Goal: Task Accomplishment & Management: Use online tool/utility

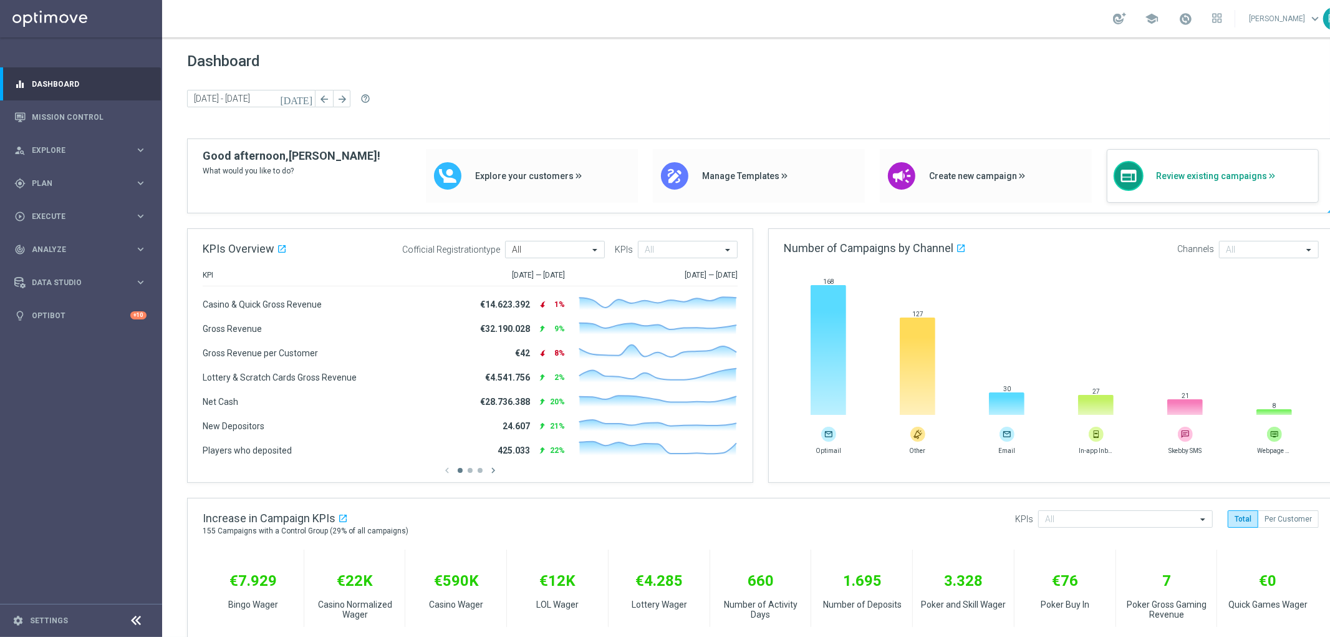
click at [1175, 176] on span "Review existing campaigns" at bounding box center [1234, 176] width 156 height 11
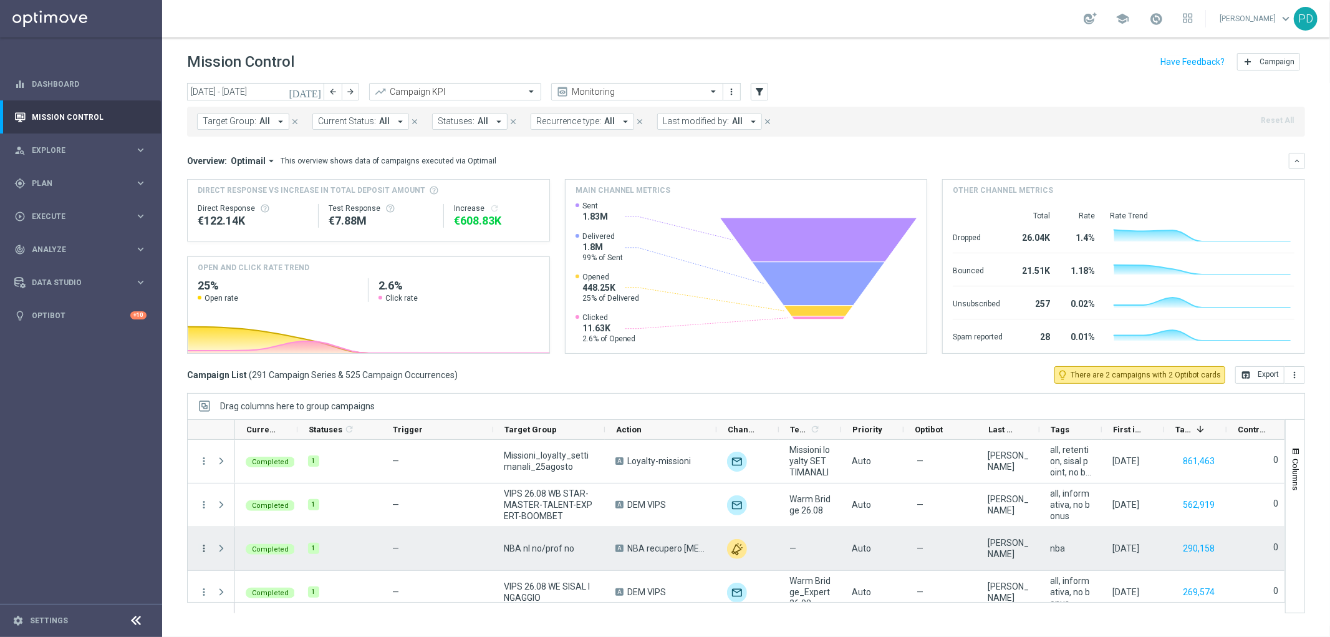
click at [204, 551] on icon "more_vert" at bounding box center [203, 547] width 11 height 11
click at [277, 466] on span "Go to Campaign Analysis" at bounding box center [272, 470] width 89 height 9
drag, startPoint x: 209, startPoint y: 543, endPoint x: 200, endPoint y: 557, distance: 17.1
click at [200, 557] on div "more_vert" at bounding box center [199, 548] width 22 height 43
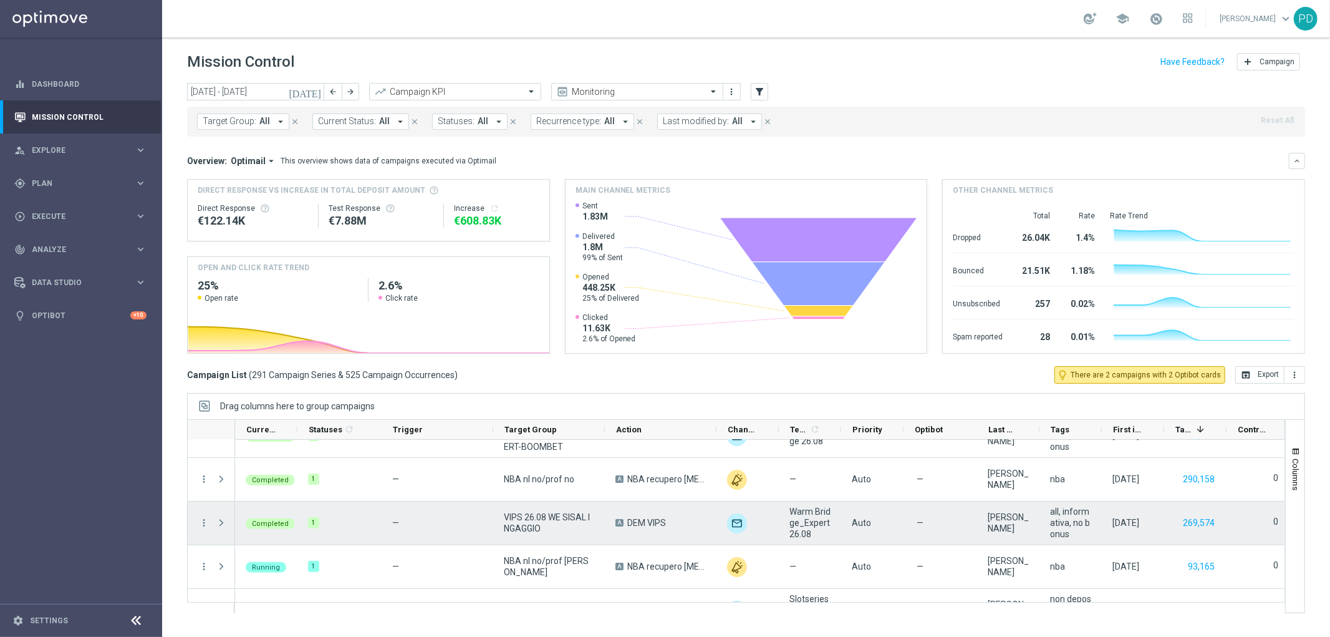
drag, startPoint x: 201, startPoint y: 521, endPoint x: 209, endPoint y: 526, distance: 10.1
click at [210, 526] on div "Press SPACE to select this row." at bounding box center [222, 522] width 25 height 43
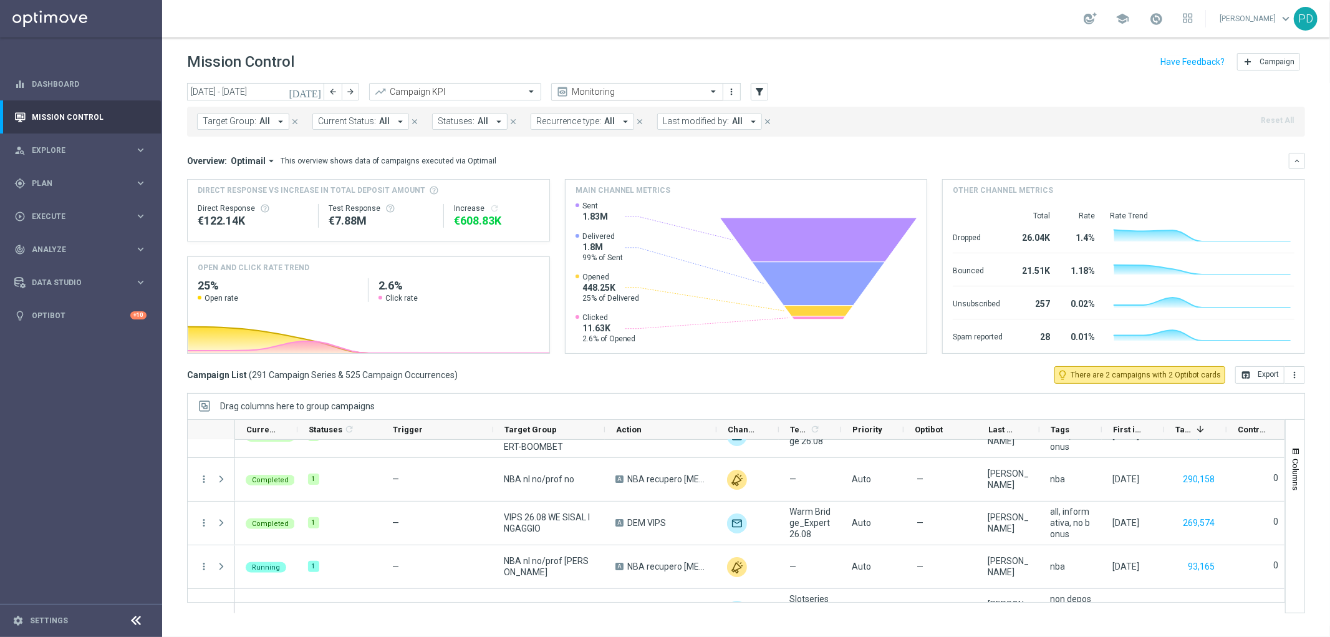
click at [602, 92] on input "text" at bounding box center [624, 92] width 133 height 11
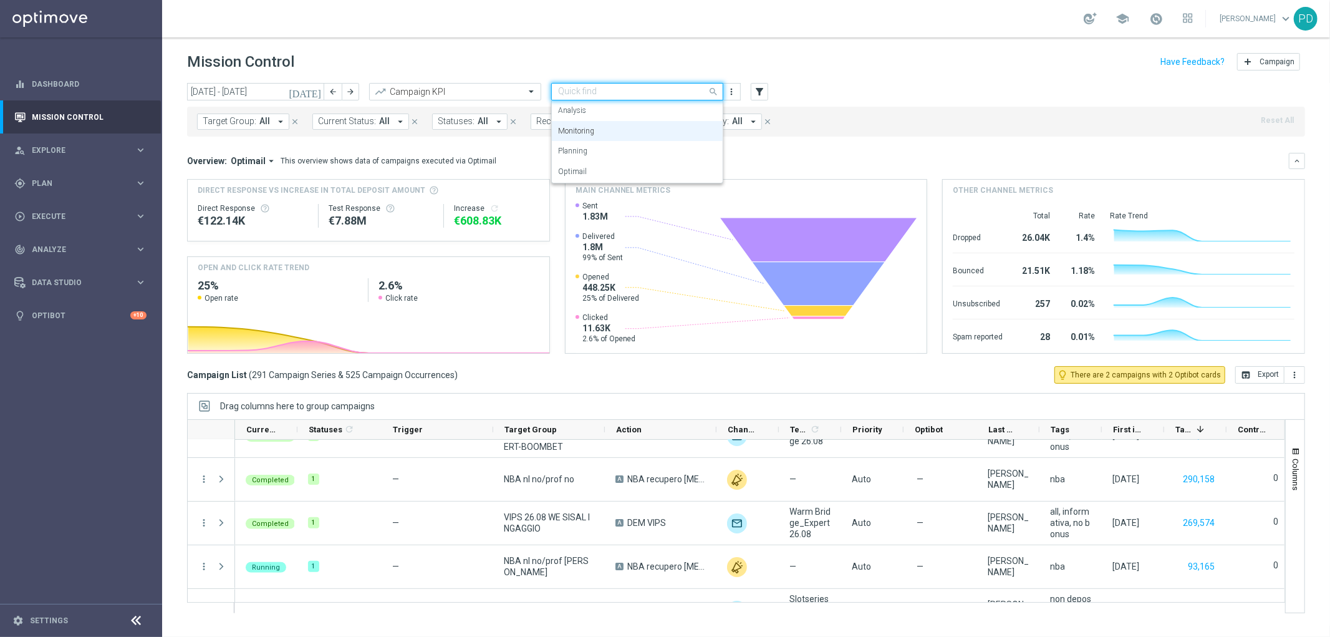
click at [605, 90] on input "text" at bounding box center [624, 92] width 133 height 11
click at [644, 114] on div "Analysis" at bounding box center [637, 110] width 158 height 21
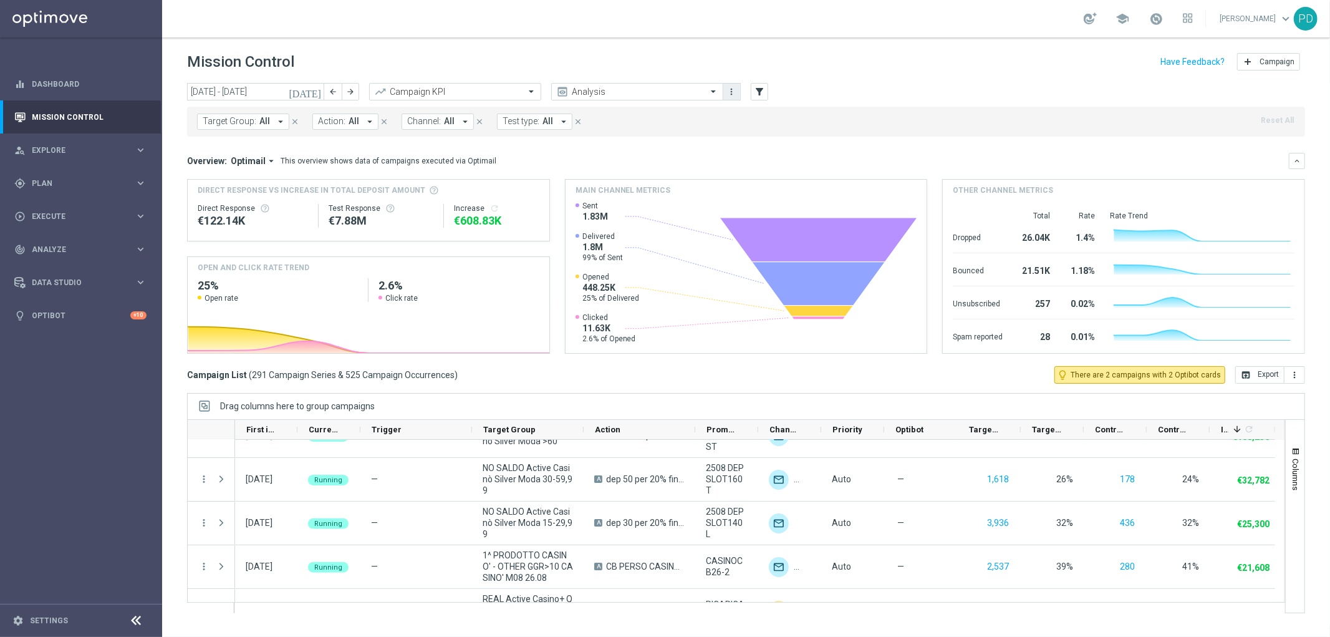
click at [731, 95] on icon "more_vert" at bounding box center [732, 92] width 10 height 10
click at [713, 94] on span at bounding box center [715, 91] width 16 height 11
click at [703, 92] on div at bounding box center [637, 92] width 171 height 11
click at [824, 102] on div "Target Group: All arrow_drop_down close Action: All arrow_drop_down close Chann…" at bounding box center [746, 119] width 1118 height 35
click at [279, 90] on input "[DATE] - [DATE]" at bounding box center [255, 91] width 137 height 17
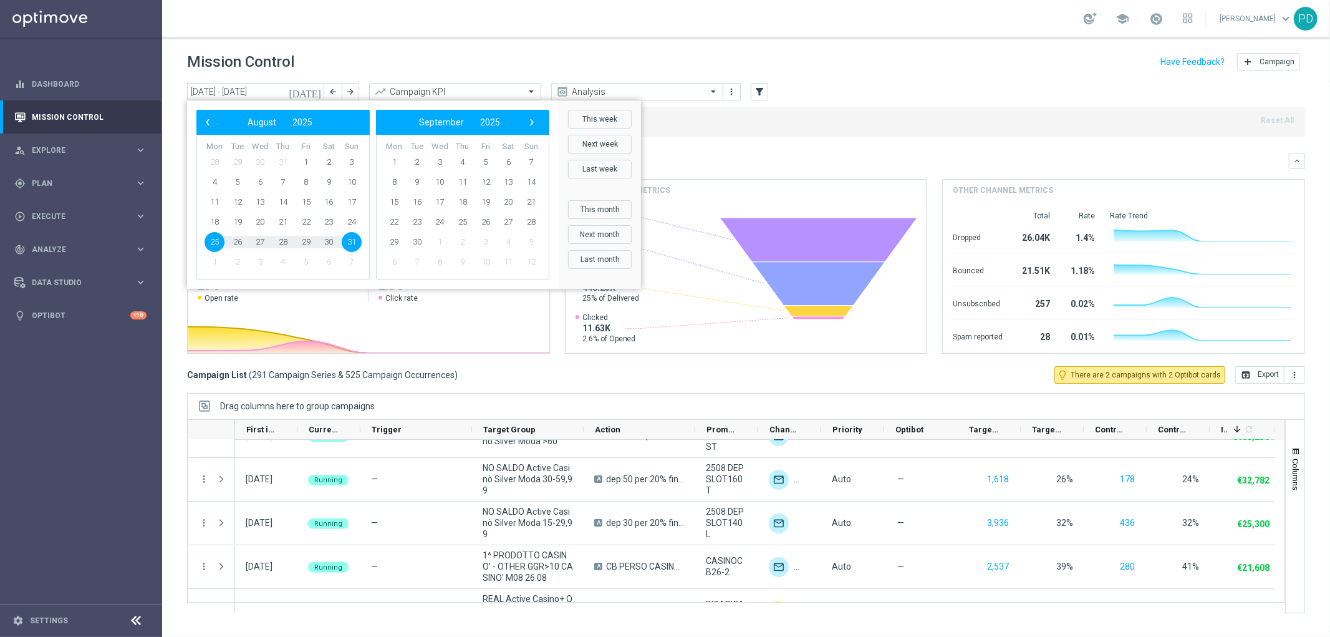
click at [214, 246] on span "25" at bounding box center [214, 242] width 20 height 20
click at [179, 170] on div "today 25 Aug 2025 - 31 Aug 2025 arrow_back arrow_forward Campaign KPI trending_…" at bounding box center [746, 354] width 1168 height 542
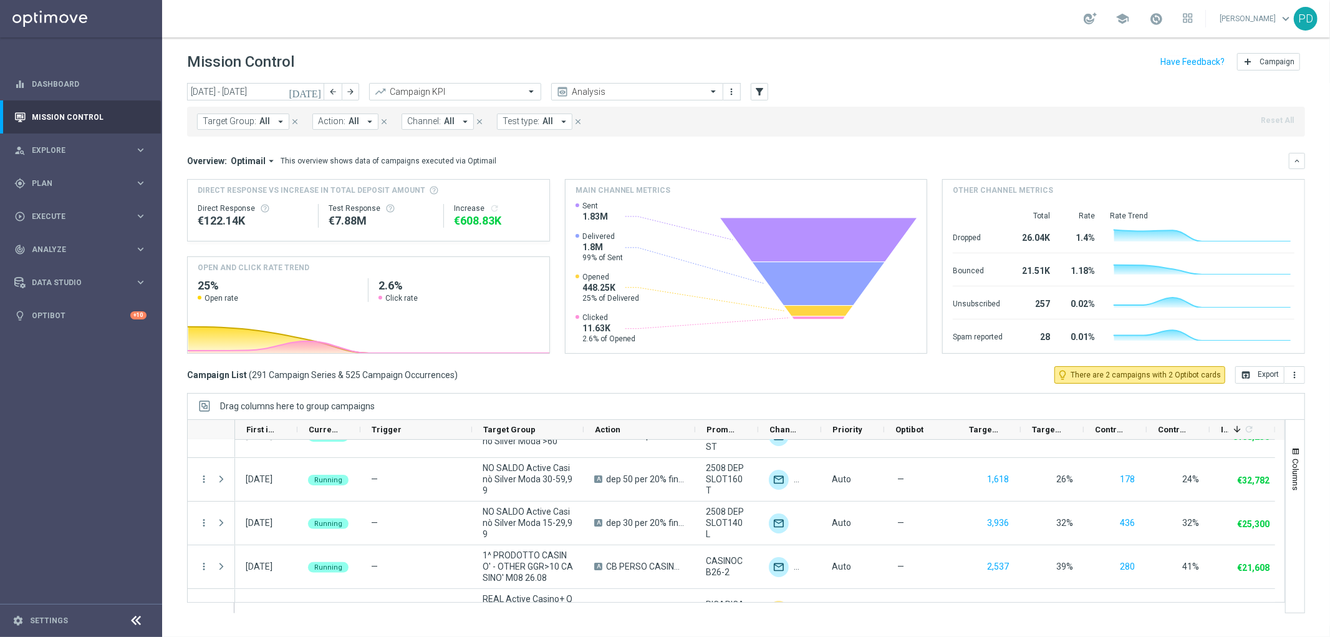
click at [319, 91] on icon "[DATE]" at bounding box center [306, 91] width 34 height 11
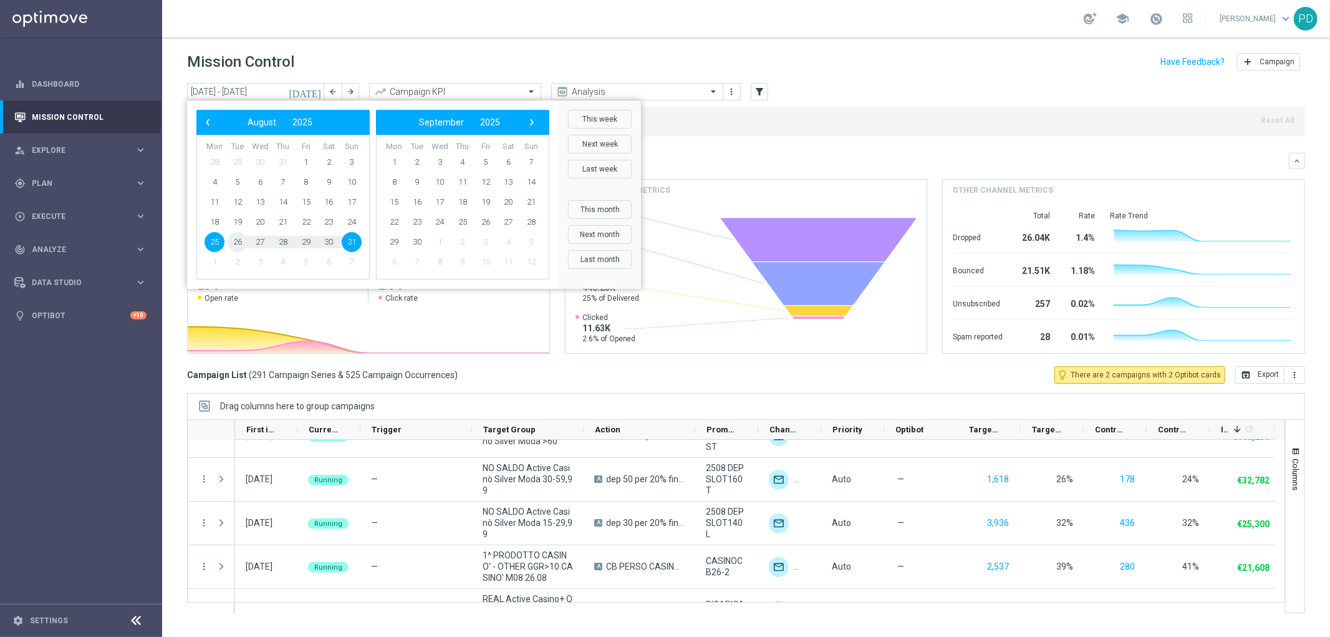
click at [240, 239] on span "26" at bounding box center [238, 242] width 20 height 20
click at [216, 241] on span "25" at bounding box center [214, 242] width 20 height 20
click at [238, 241] on span "26" at bounding box center [238, 242] width 20 height 20
type input "25 Aug 2025 - 26 Aug 2025"
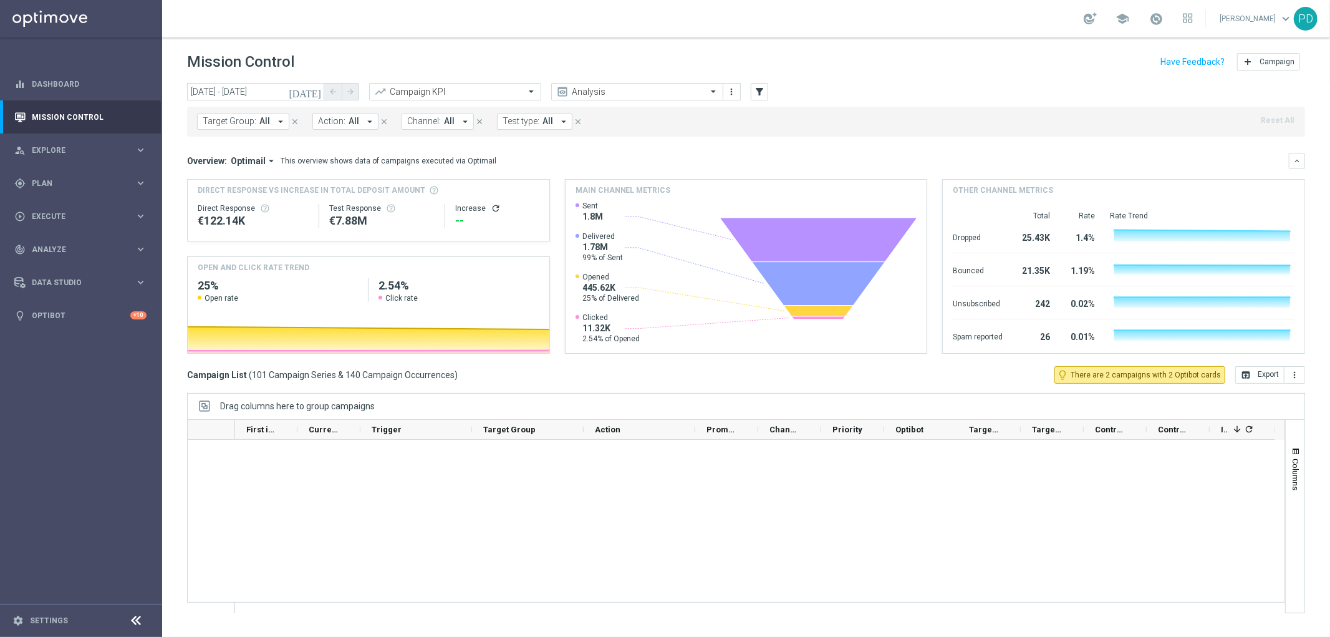
scroll to position [0, 0]
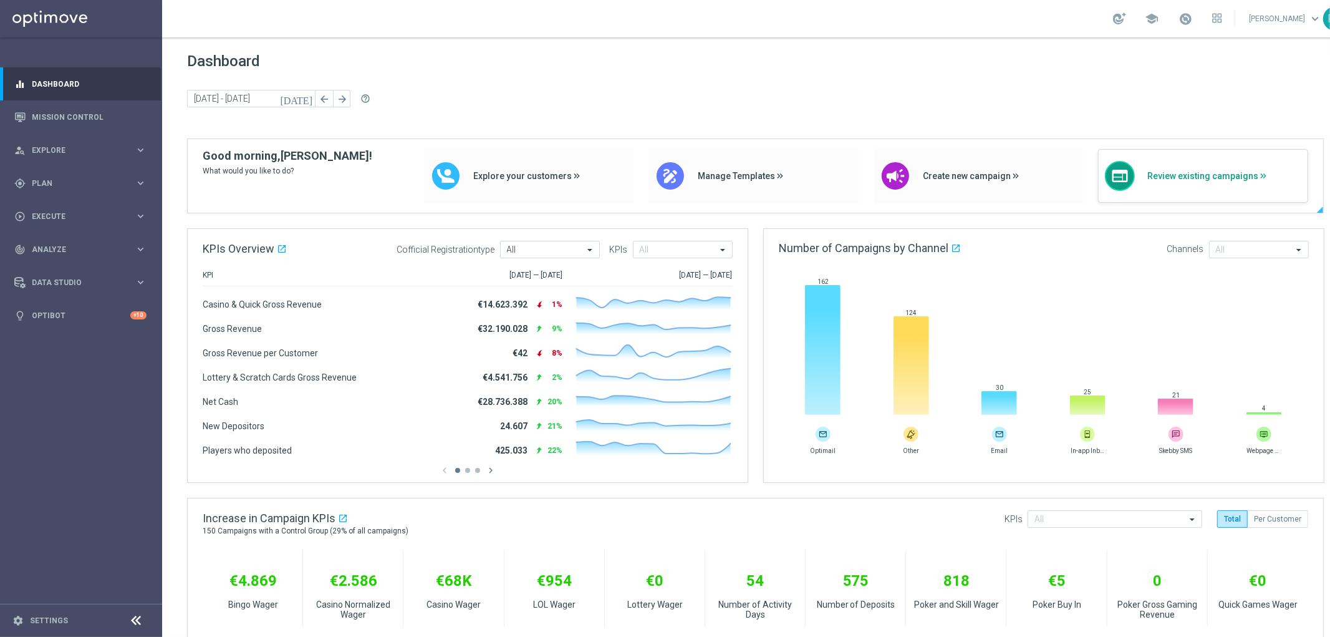
click at [1157, 175] on span "Review existing campaigns" at bounding box center [1224, 176] width 154 height 11
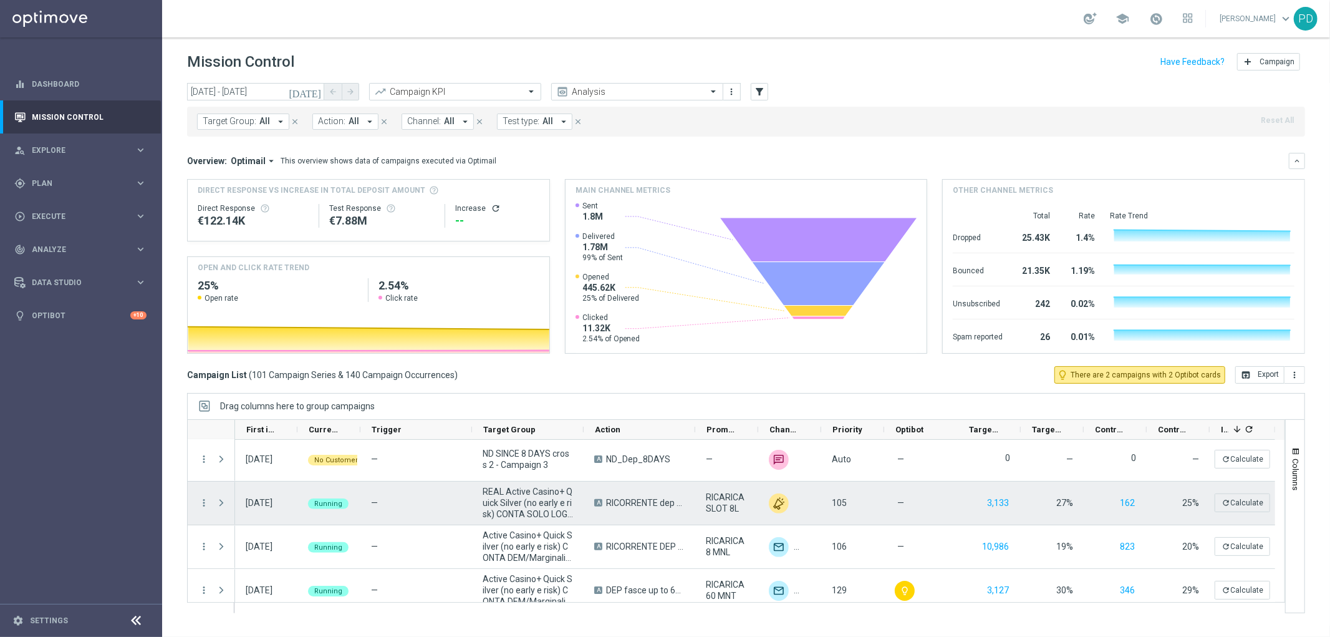
scroll to position [277, 0]
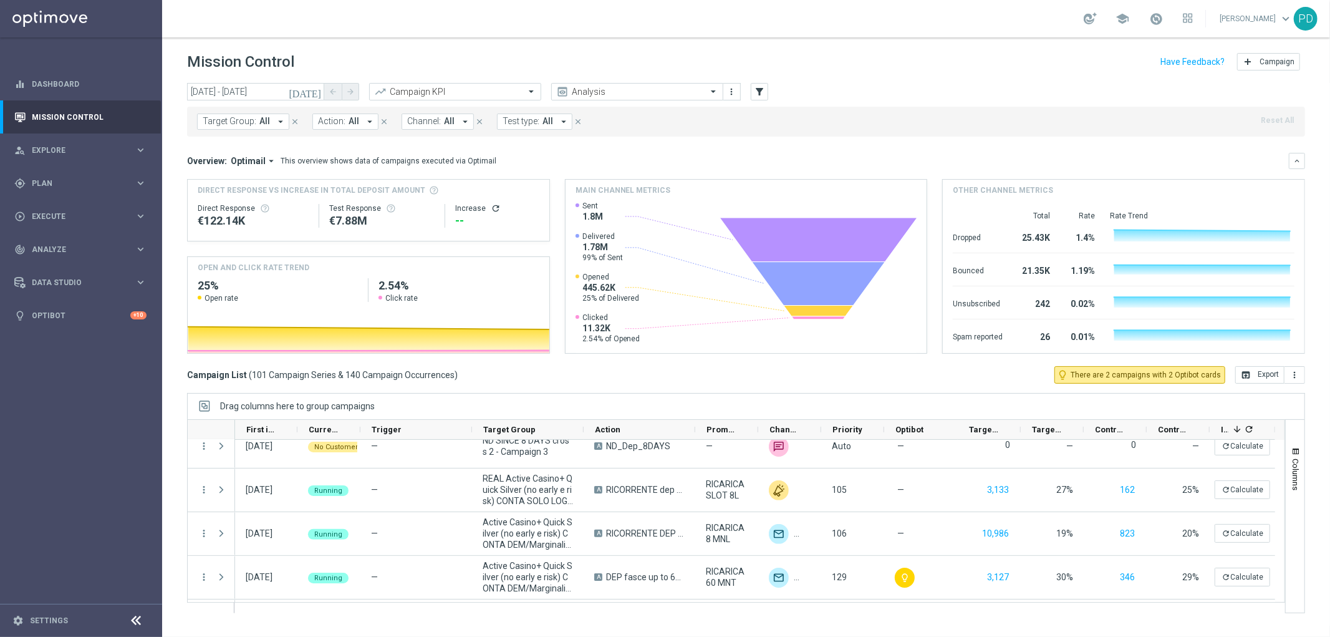
click at [313, 90] on icon "[DATE]" at bounding box center [306, 91] width 34 height 11
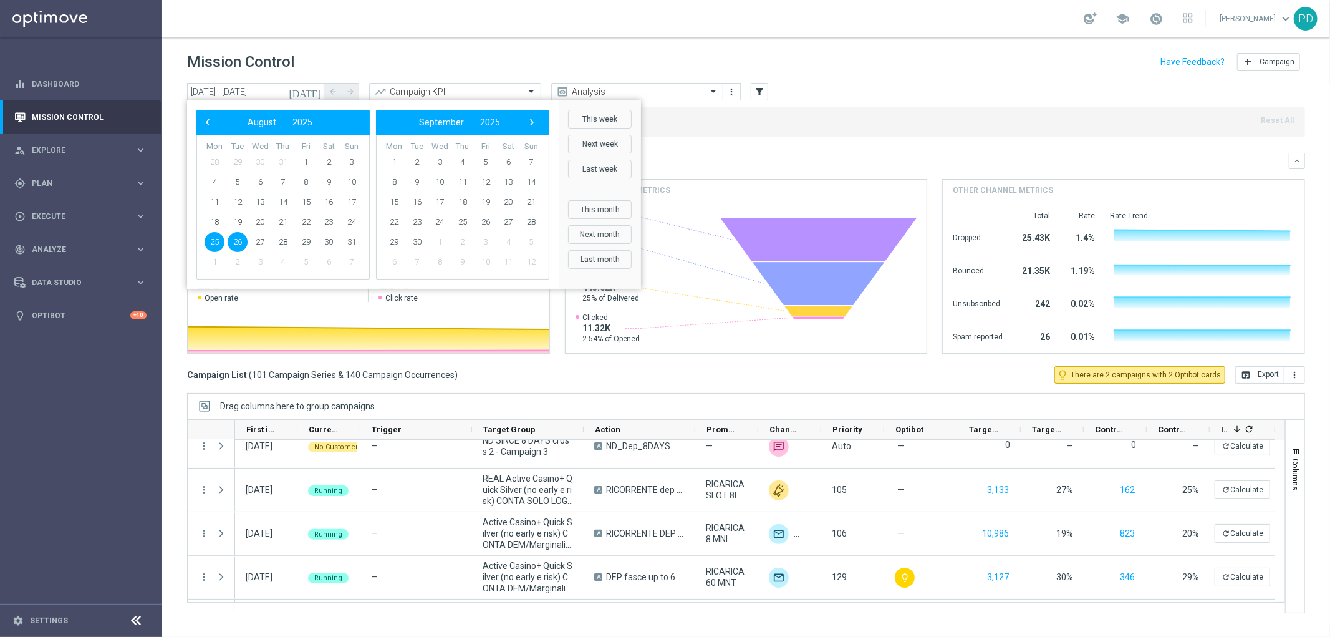
click at [216, 241] on span "25" at bounding box center [214, 242] width 20 height 20
click at [347, 240] on span "31" at bounding box center [352, 242] width 20 height 20
type input "25 Aug 2025 - 31 Aug 2025"
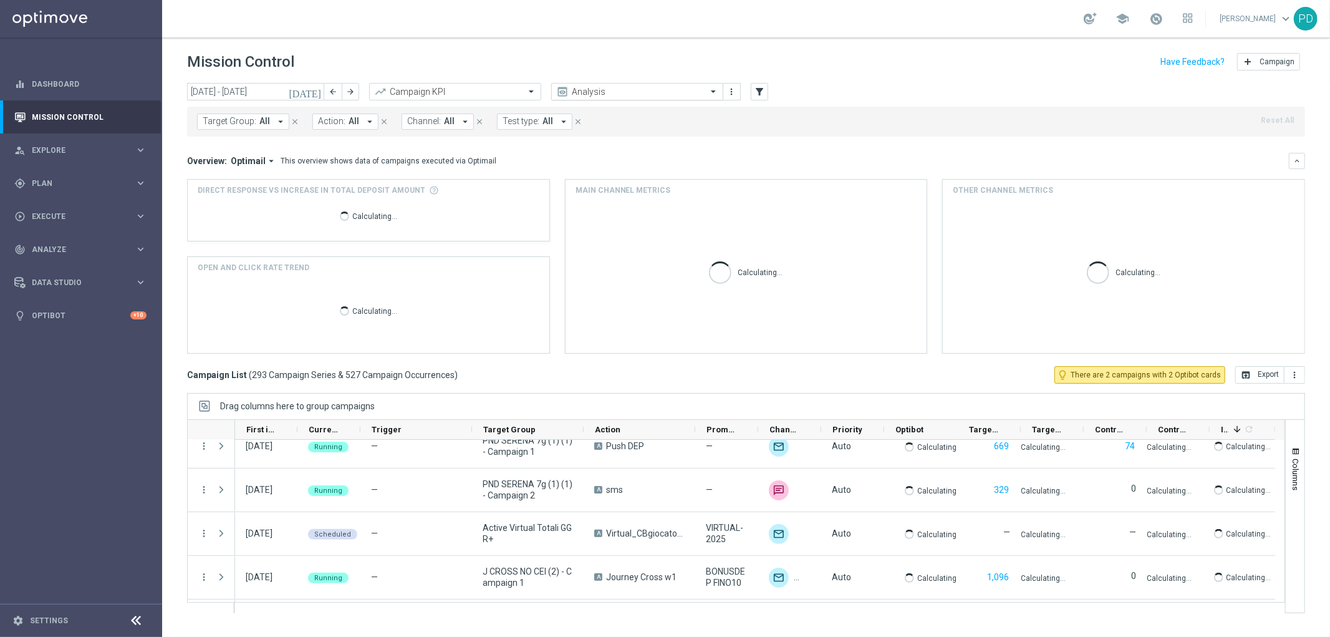
click at [713, 91] on span at bounding box center [715, 91] width 16 height 11
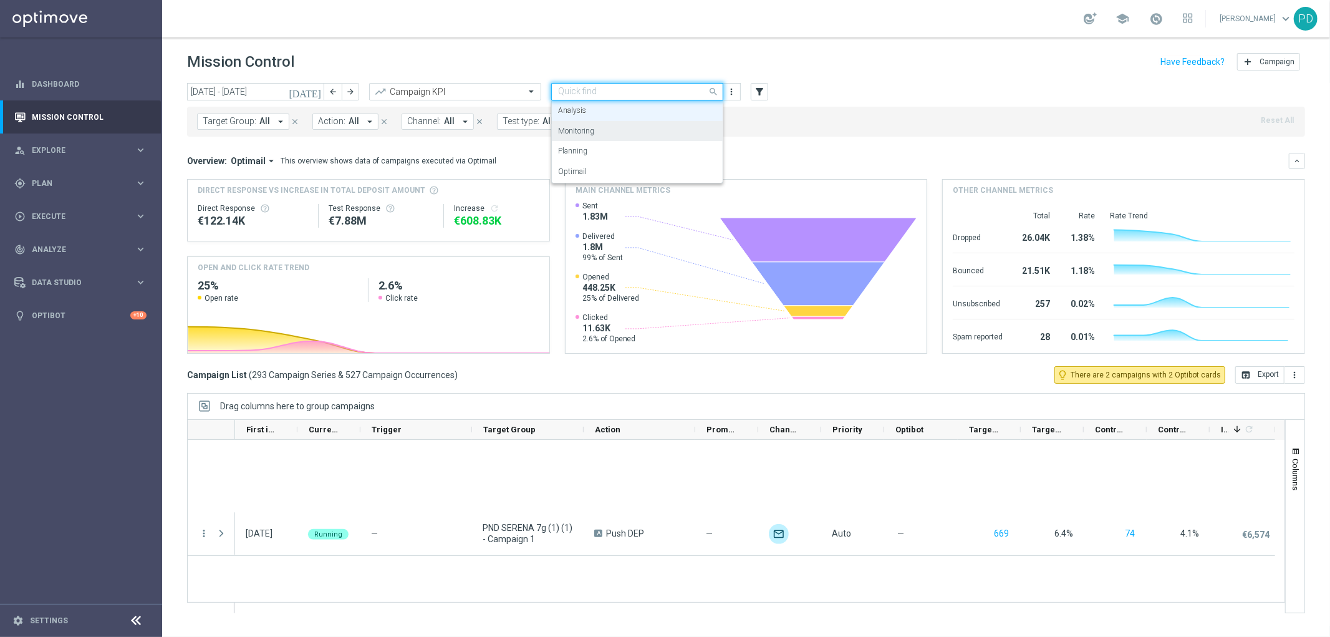
click at [695, 133] on div "Monitoring" at bounding box center [637, 131] width 158 height 21
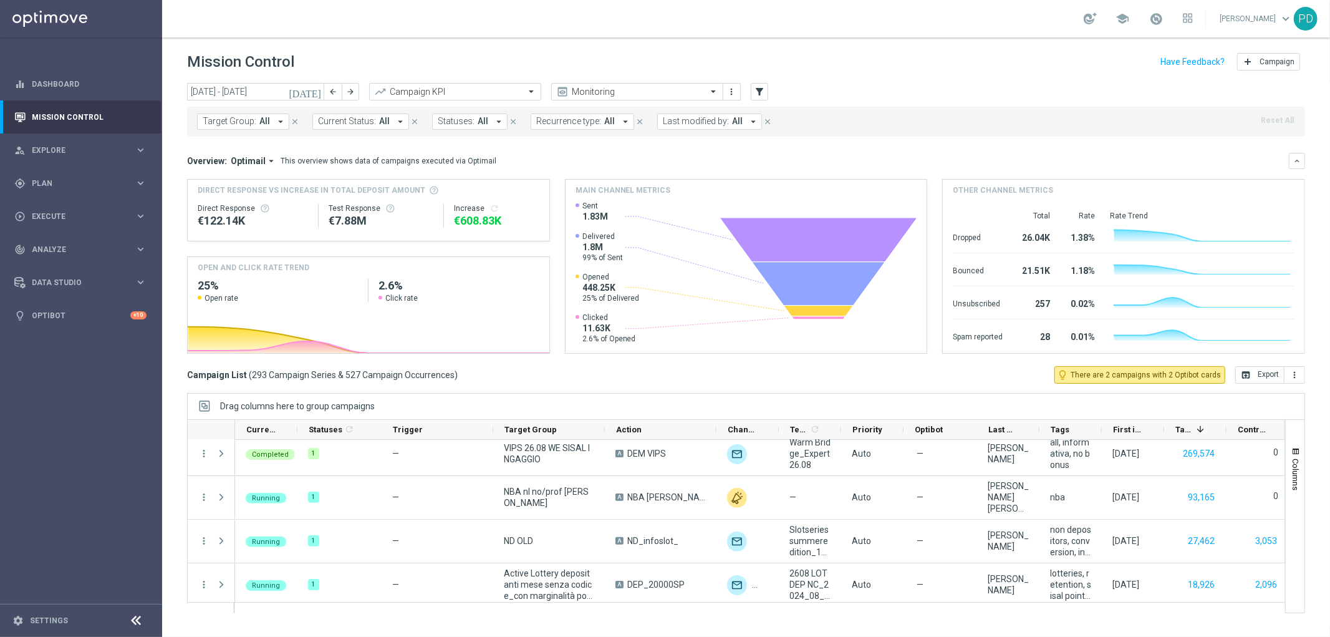
scroll to position [0, 0]
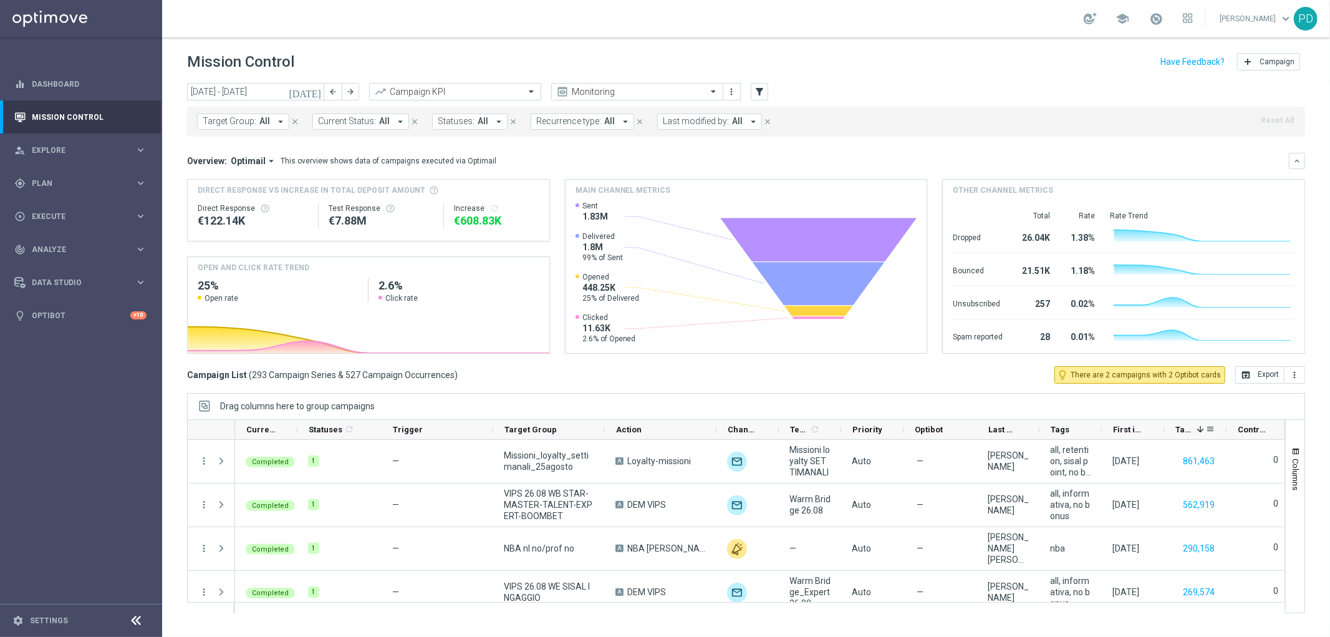
click at [1199, 429] on span at bounding box center [1200, 429] width 10 height 10
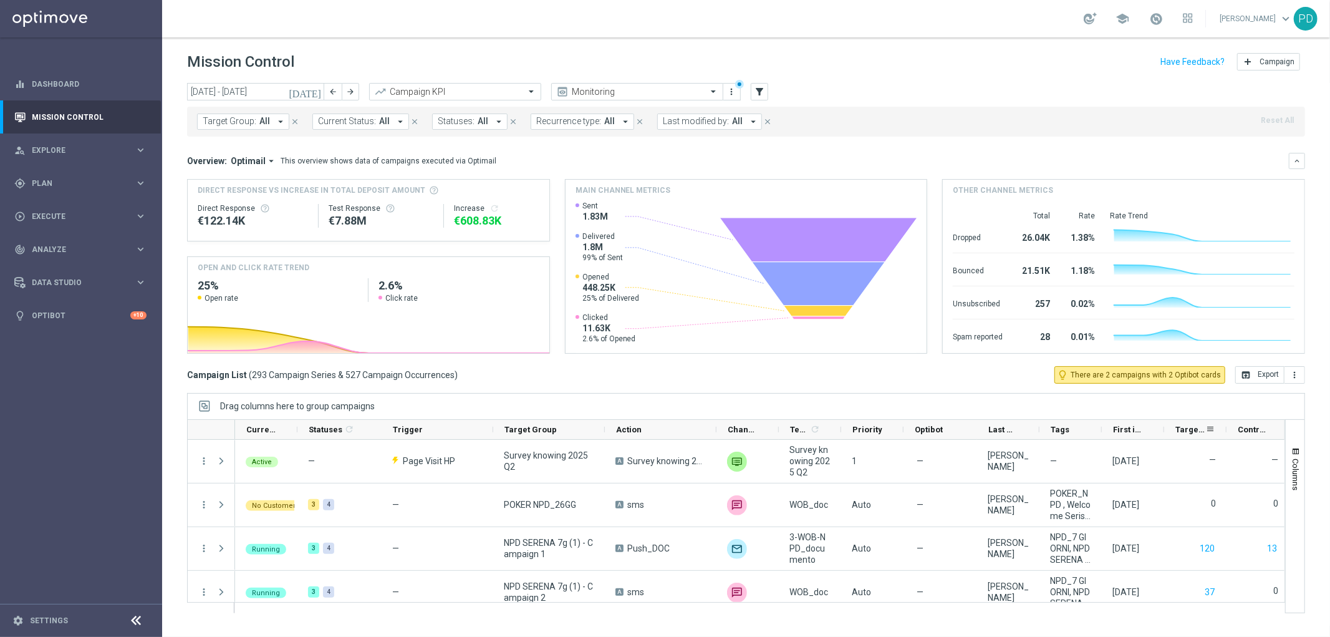
click at [1195, 428] on span "Targeted Customers" at bounding box center [1190, 429] width 30 height 9
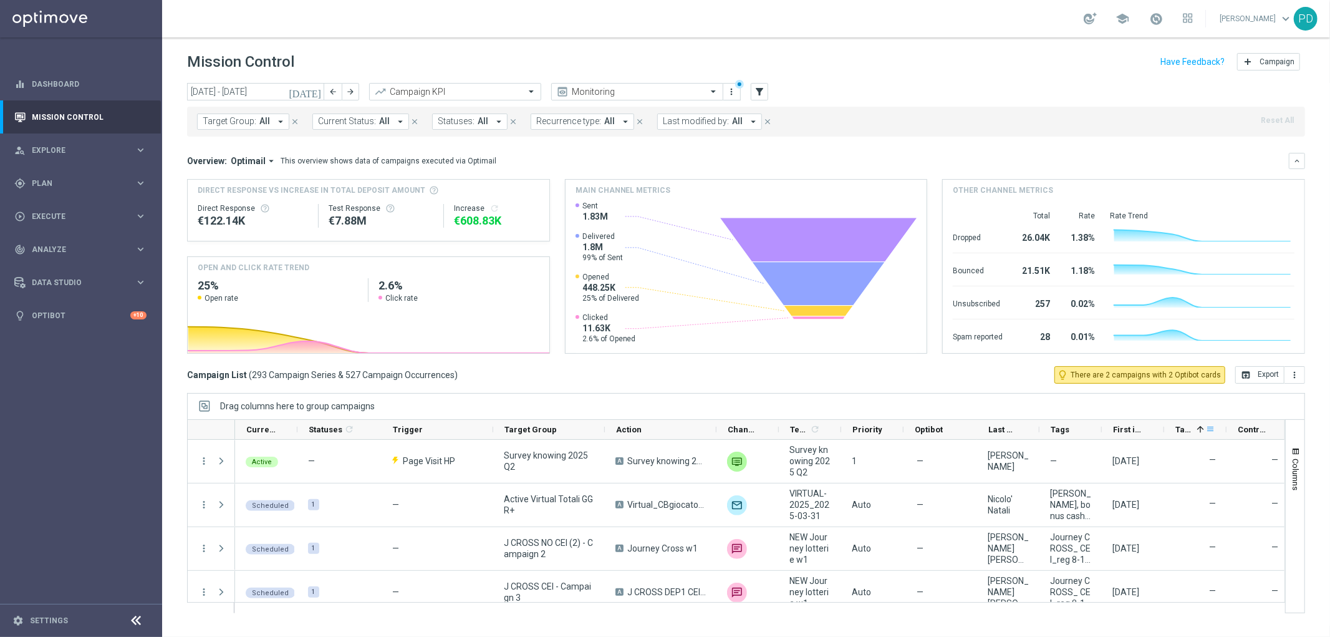
click at [1213, 431] on span at bounding box center [1210, 429] width 10 height 10
click at [1152, 409] on div "Drag columns here to group campaigns" at bounding box center [746, 406] width 1118 height 26
drag, startPoint x: 1224, startPoint y: 438, endPoint x: 1303, endPoint y: 439, distance: 79.2
click at [1303, 439] on div at bounding box center [746, 516] width 1118 height 194
click at [51, 85] on link "Dashboard" at bounding box center [89, 83] width 115 height 33
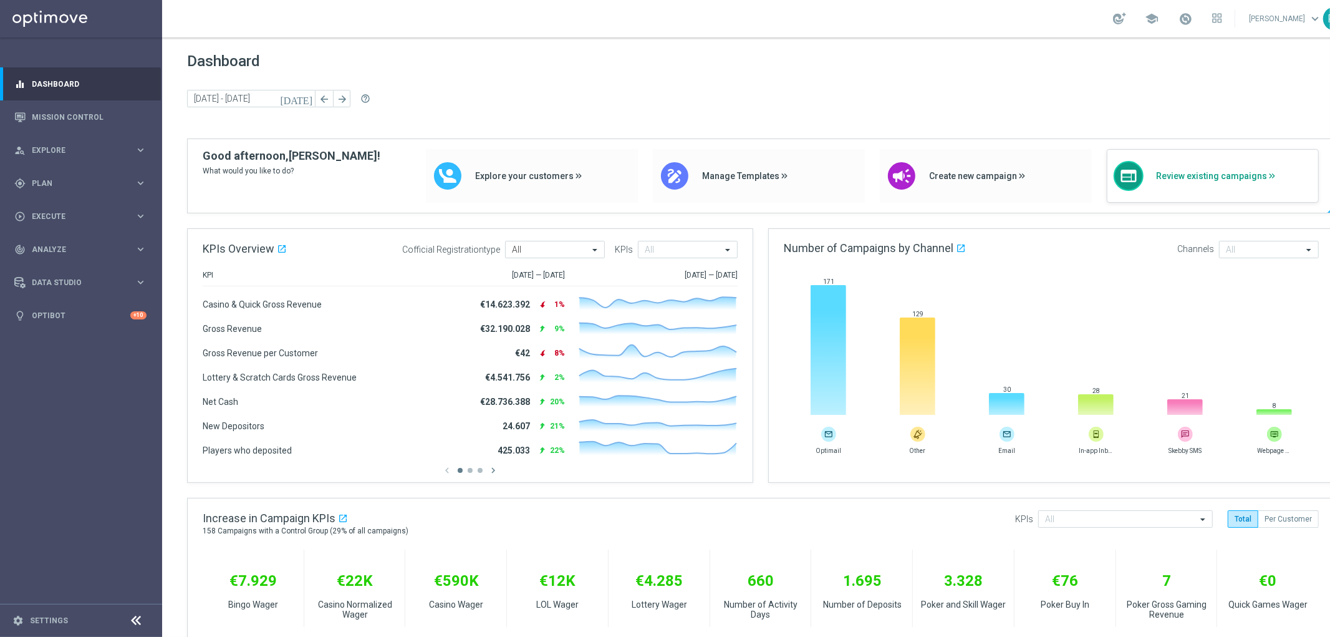
click at [1196, 173] on span "Review existing campaigns" at bounding box center [1234, 176] width 156 height 11
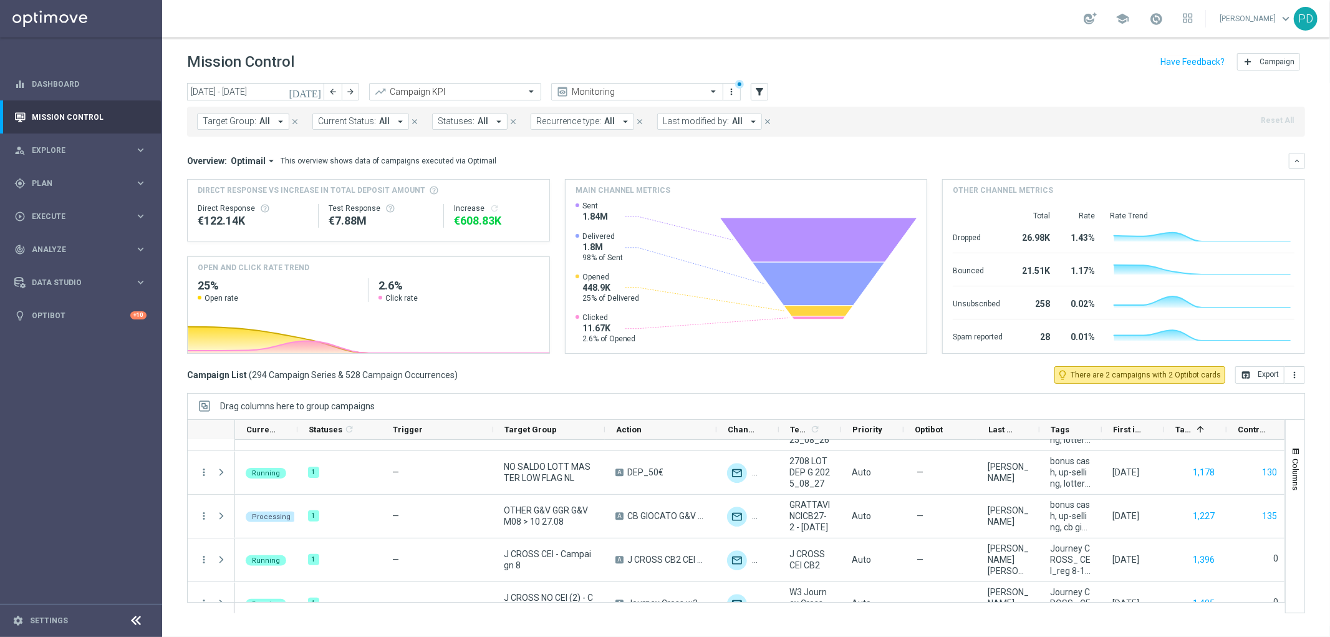
scroll to position [10737, 0]
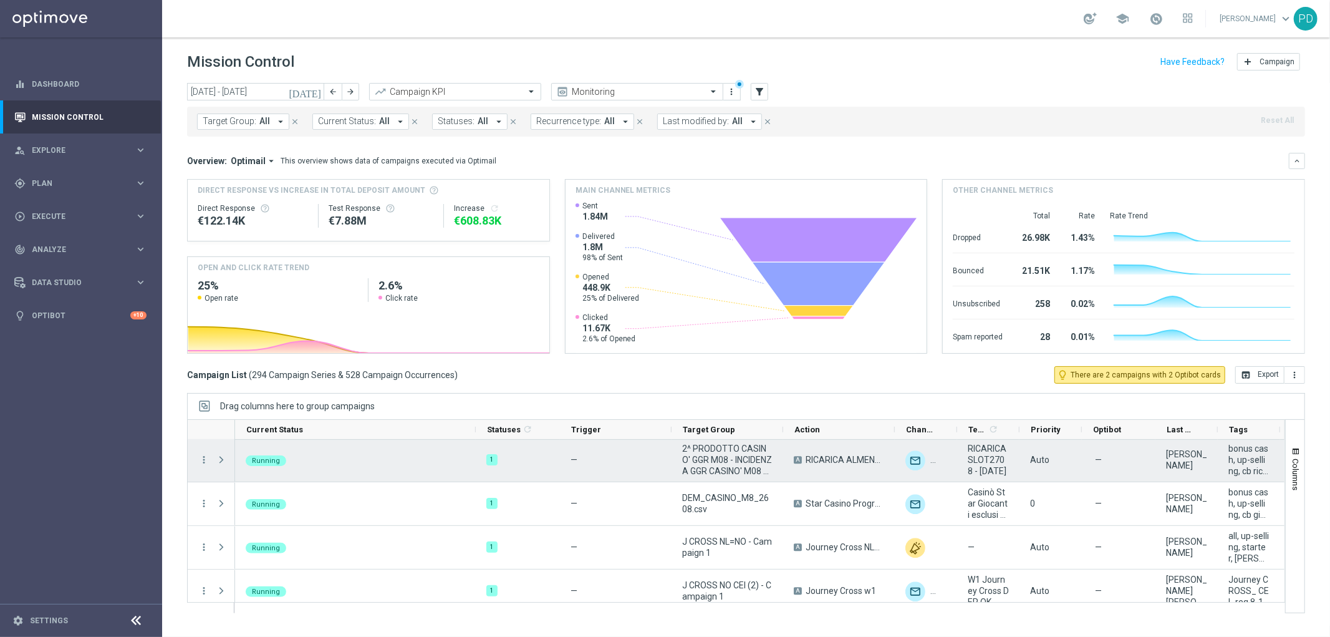
drag, startPoint x: 296, startPoint y: 429, endPoint x: 474, endPoint y: 444, distance: 178.9
click at [474, 444] on div at bounding box center [736, 516] width 1098 height 194
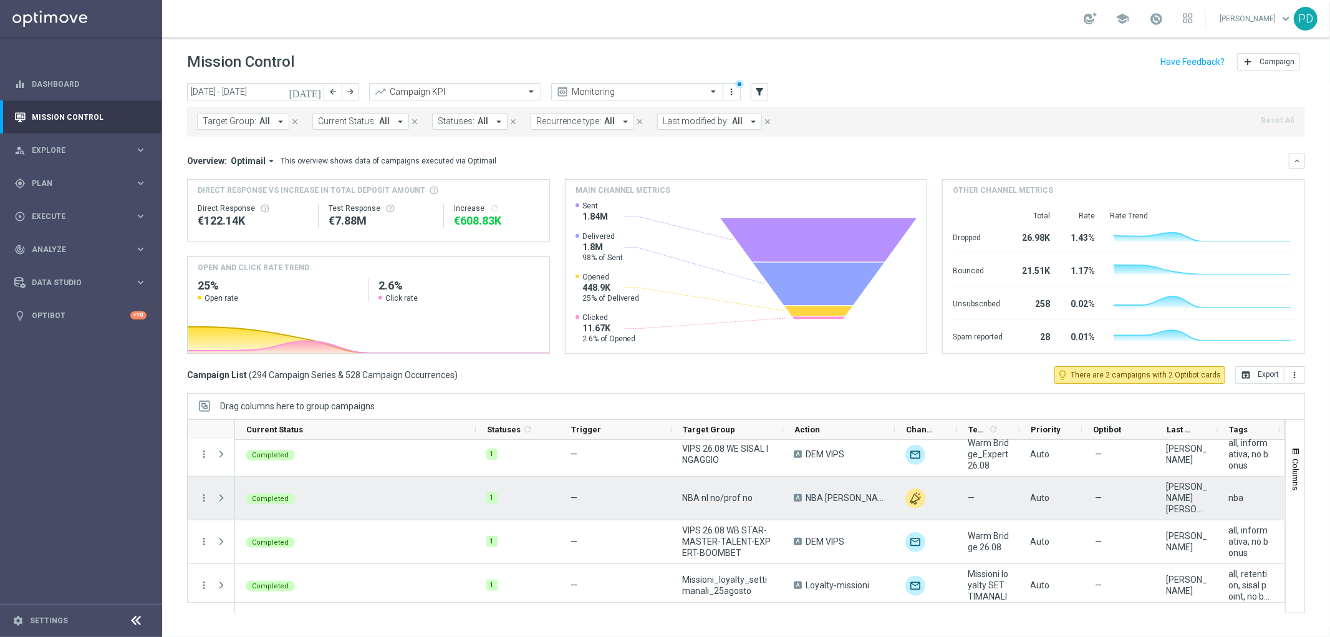
scroll to position [12669, 0]
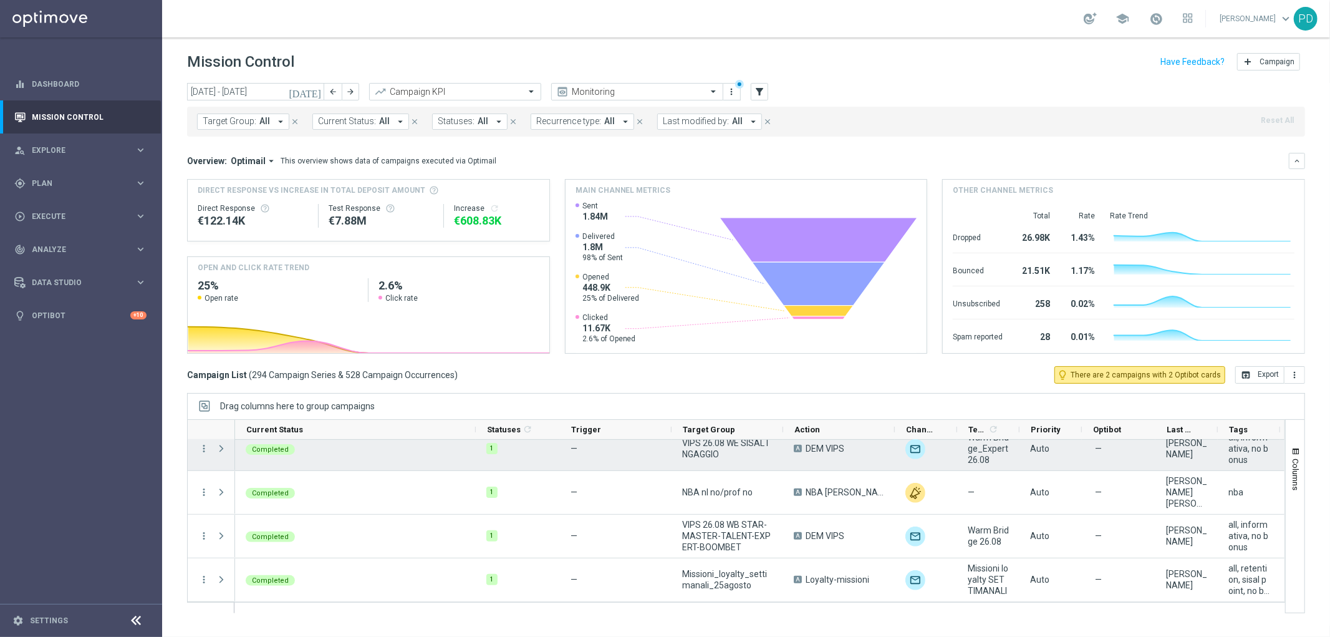
click at [839, 455] on div "A DEM VIPS" at bounding box center [839, 448] width 112 height 43
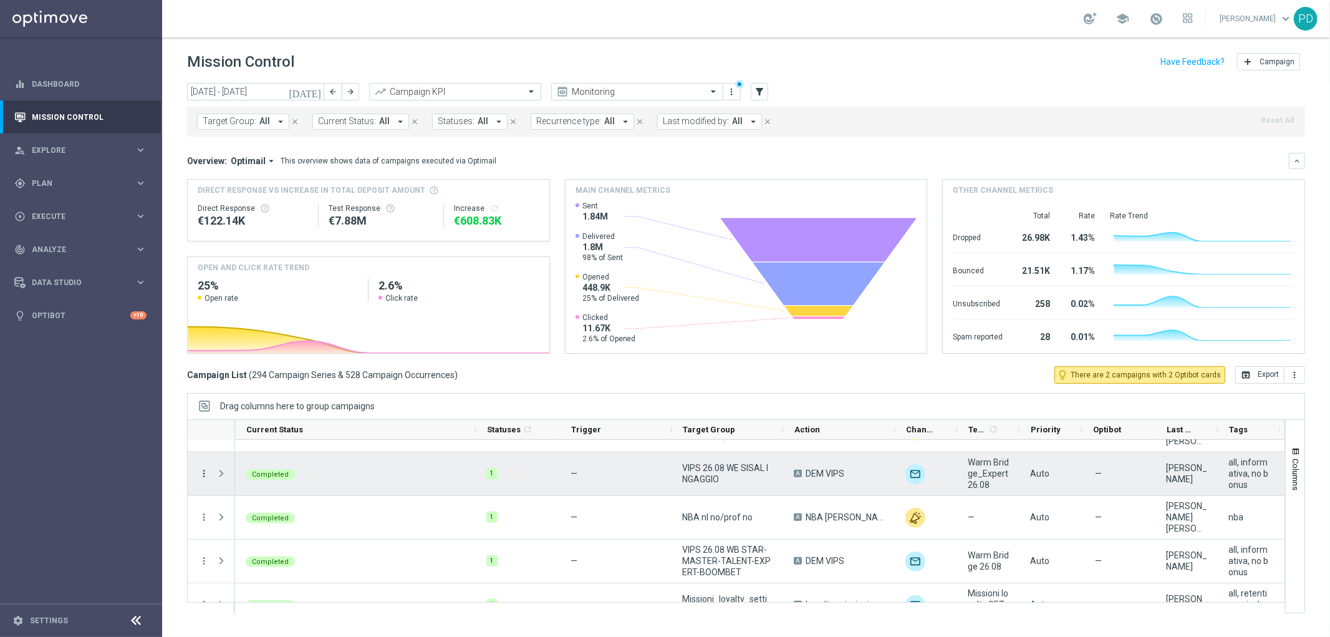
click at [201, 477] on icon "more_vert" at bounding box center [203, 473] width 11 height 11
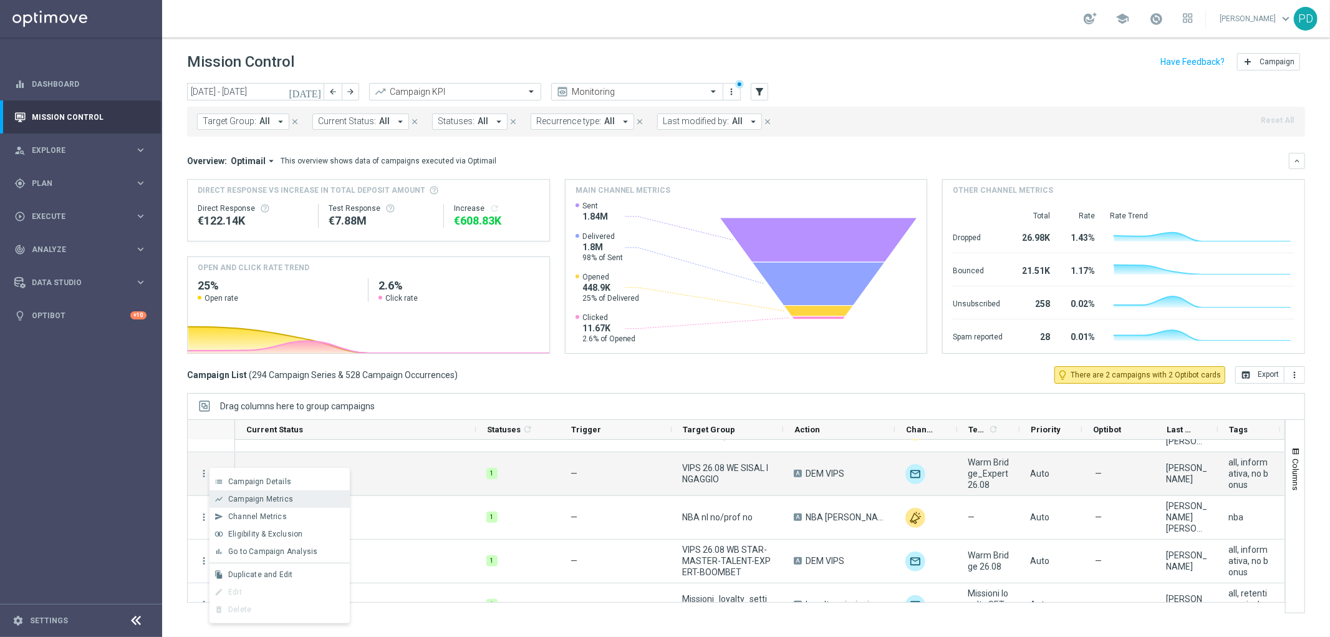
click at [256, 494] on span "Campaign Metrics" at bounding box center [260, 498] width 65 height 9
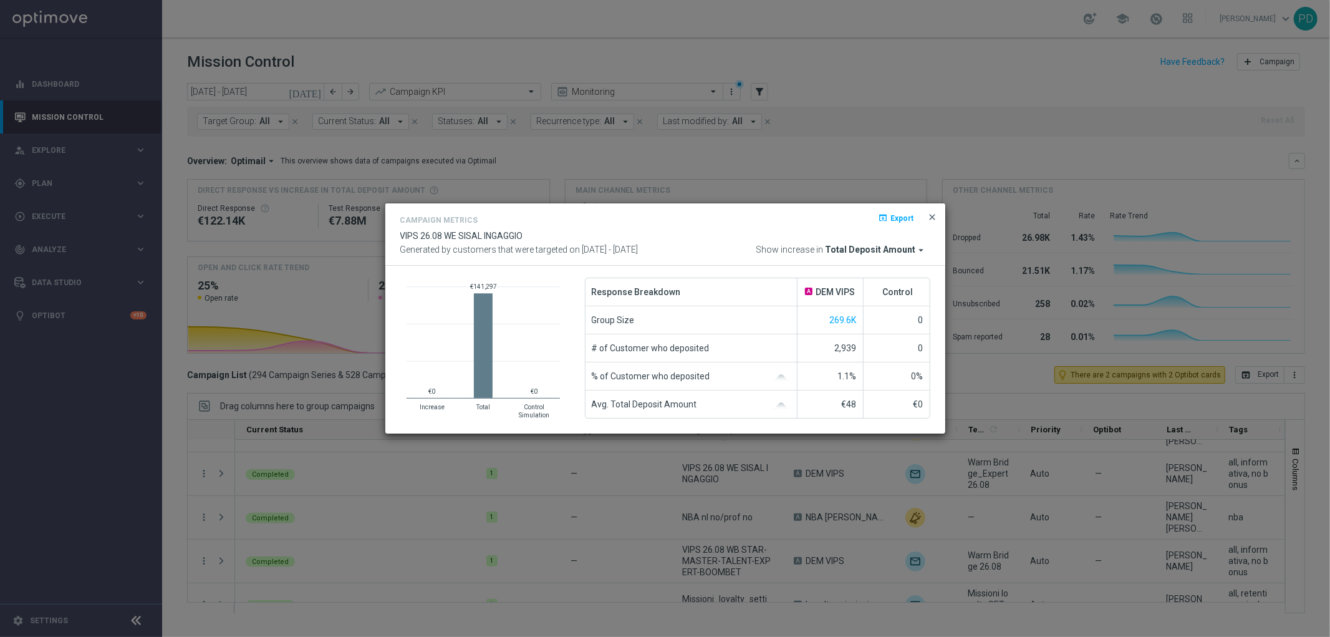
click at [933, 216] on span "close" at bounding box center [933, 217] width 10 height 10
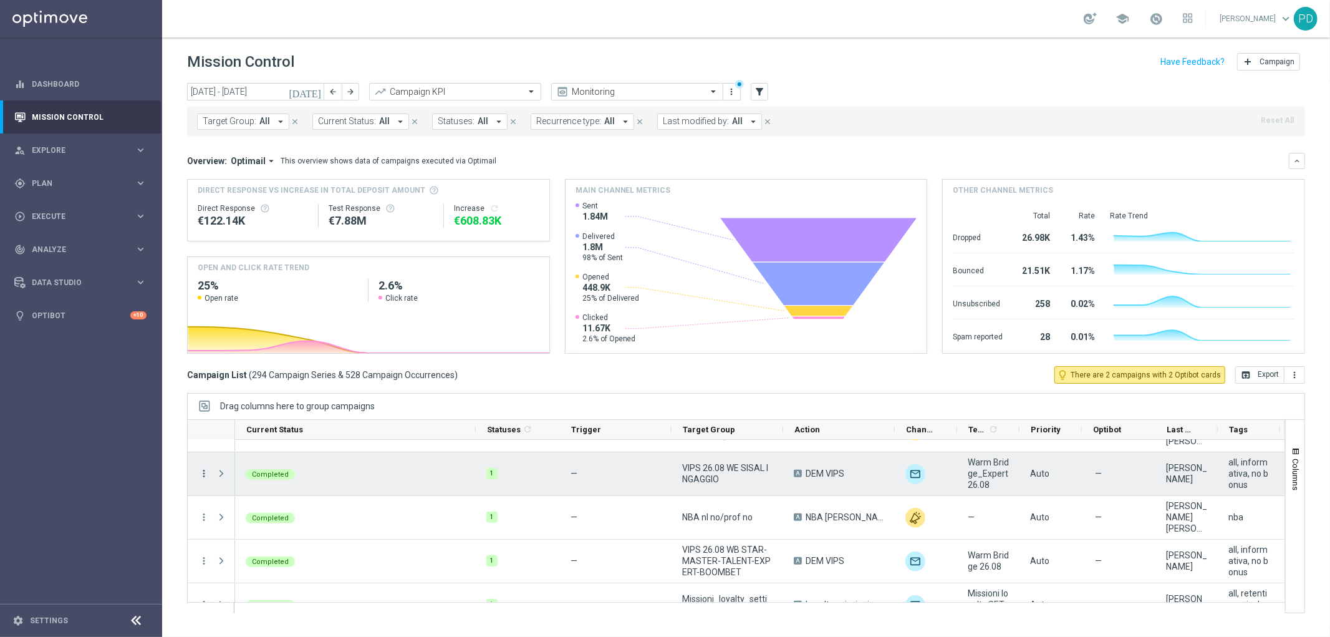
click at [201, 472] on icon "more_vert" at bounding box center [203, 473] width 11 height 11
click at [248, 477] on span "Campaign Details" at bounding box center [259, 481] width 63 height 9
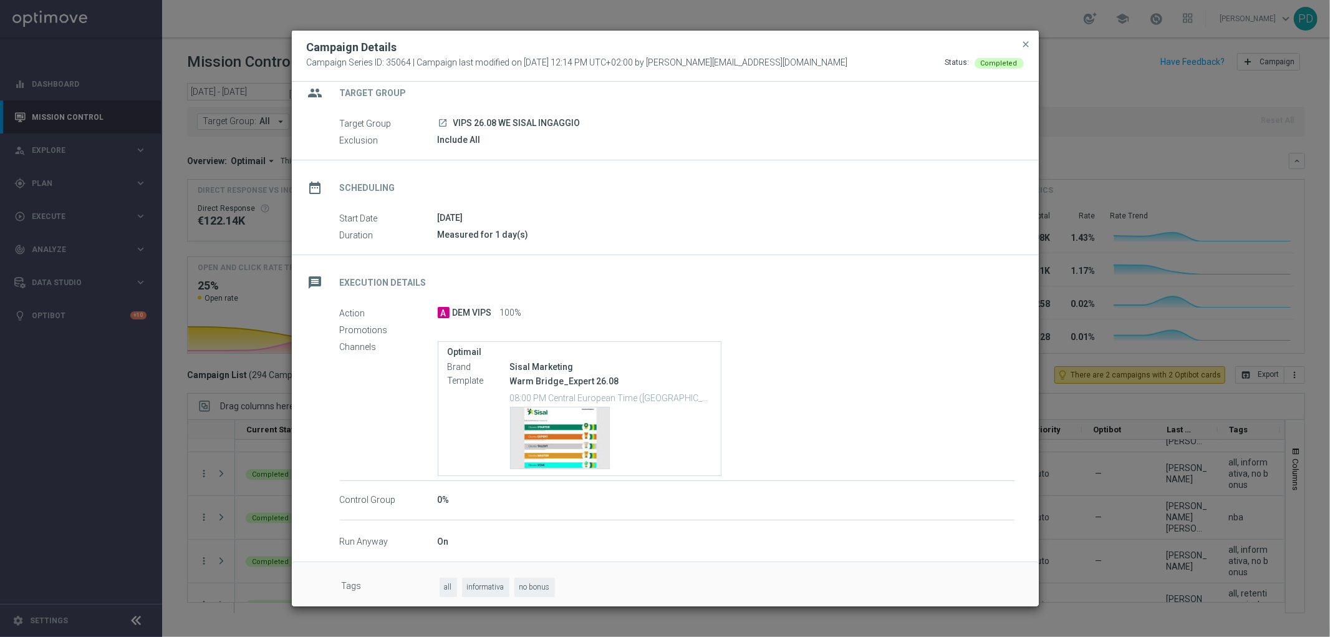
scroll to position [26, 0]
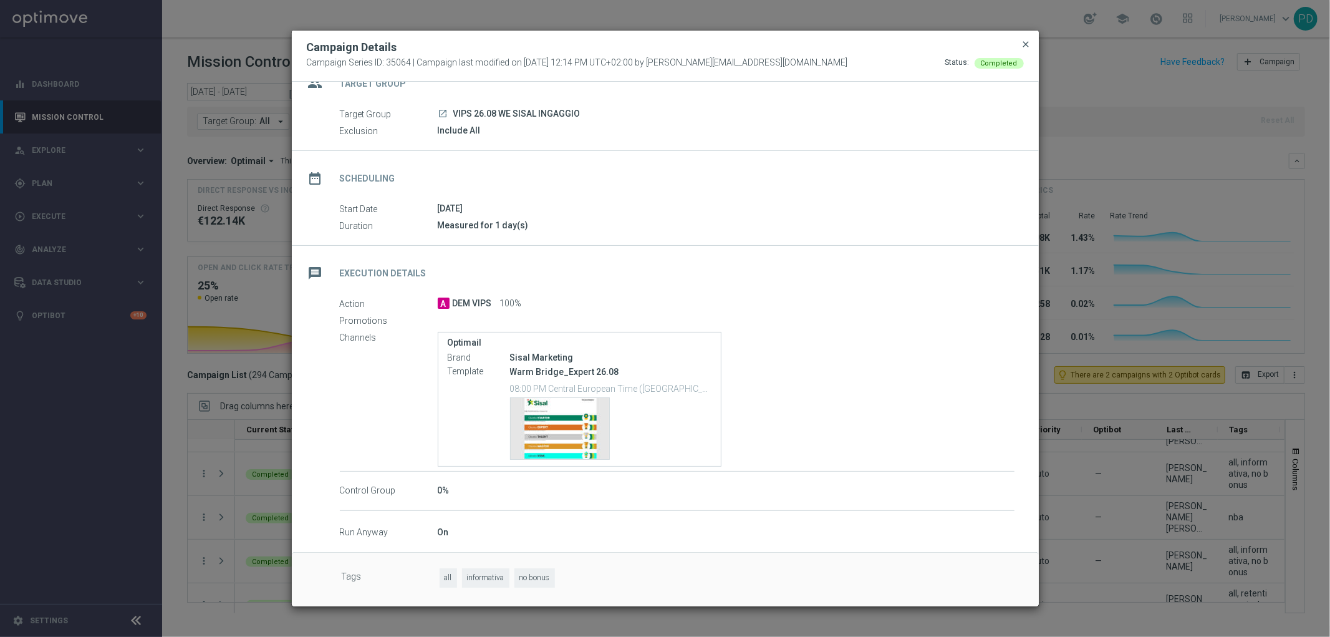
click at [1027, 42] on span "close" at bounding box center [1026, 44] width 10 height 10
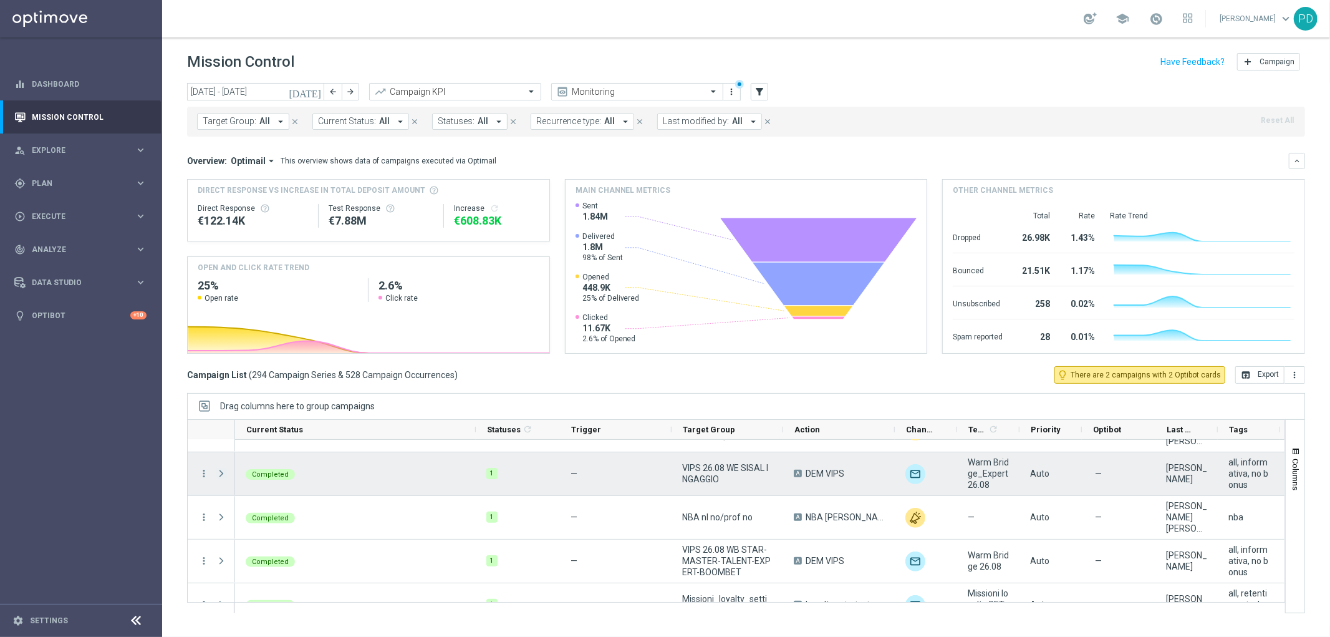
click at [223, 474] on span "Press SPACE to select this row." at bounding box center [221, 473] width 11 height 10
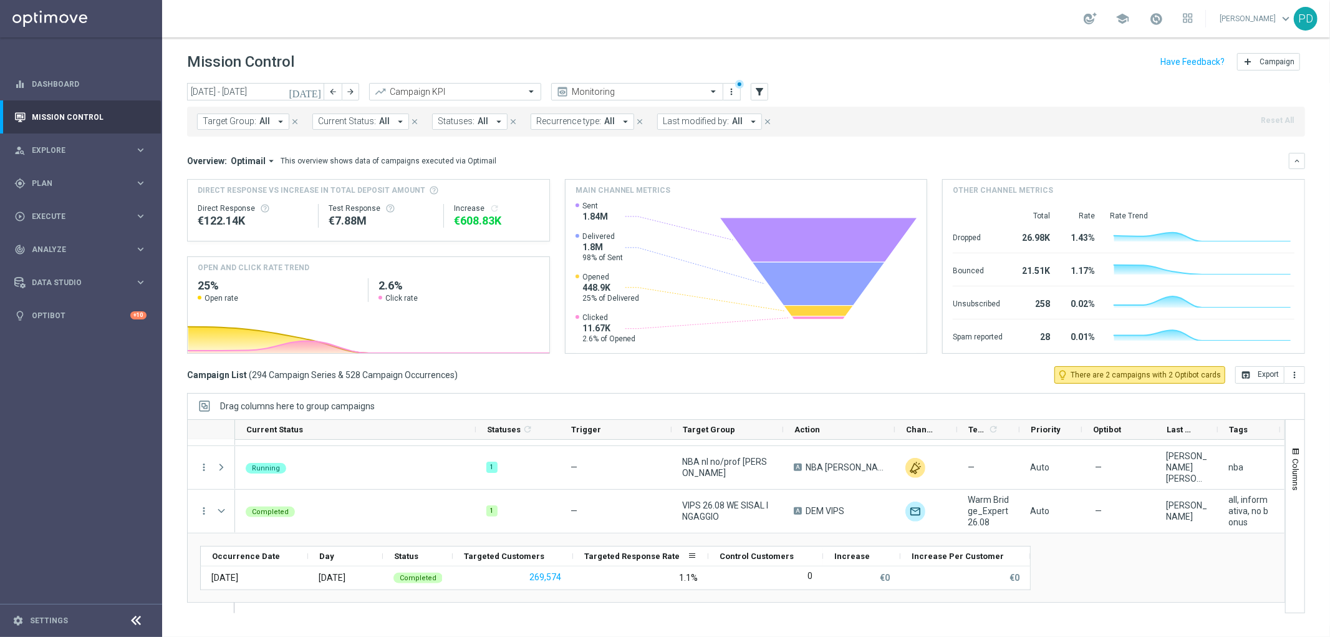
scroll to position [12600, 0]
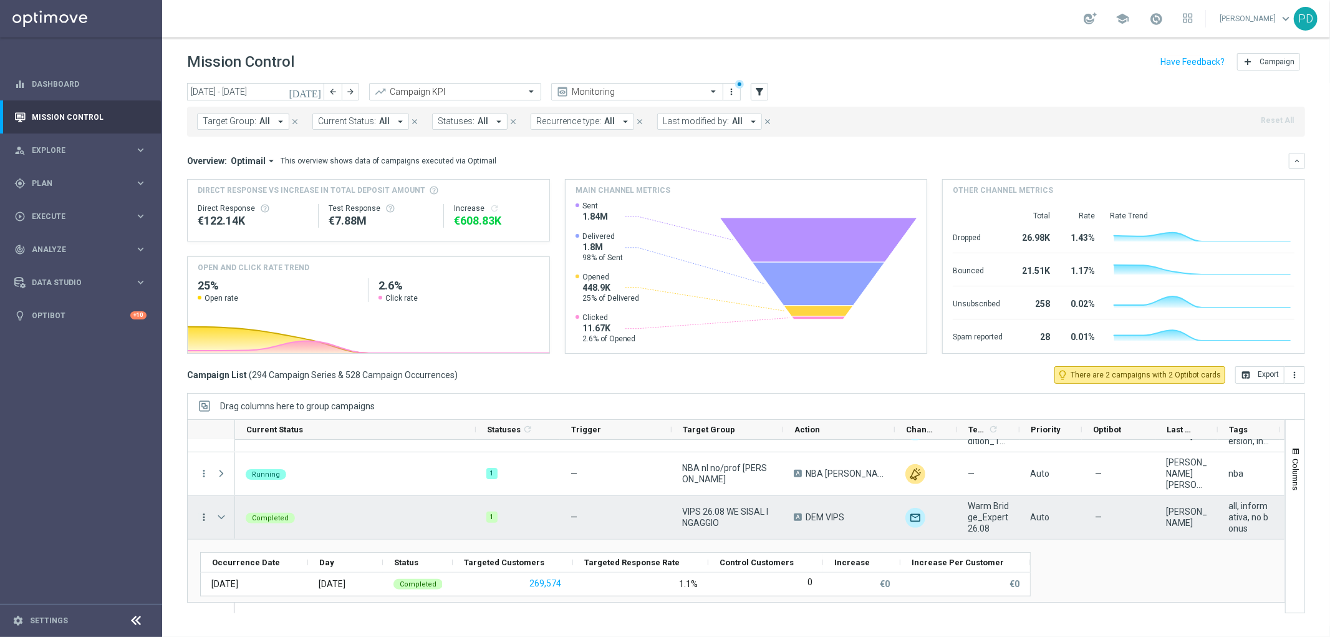
click at [206, 516] on icon "more_vert" at bounding box center [203, 516] width 11 height 11
click at [231, 435] on span "Go to Campaign Analysis" at bounding box center [272, 439] width 89 height 9
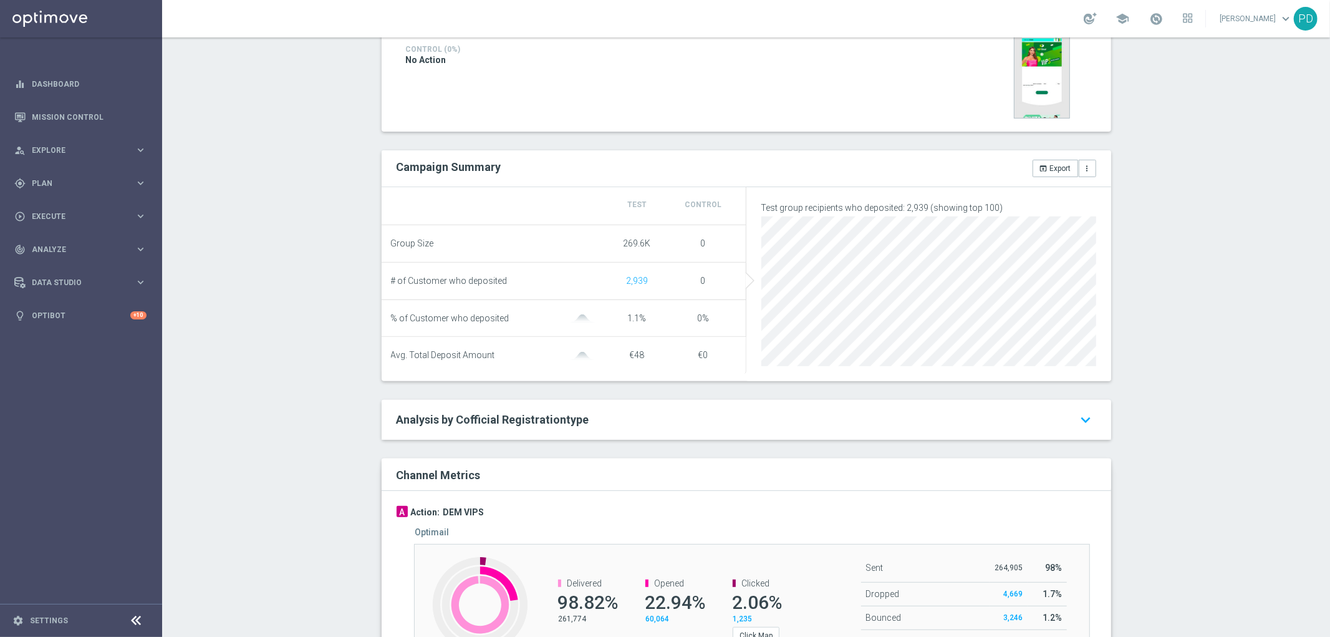
scroll to position [450, 0]
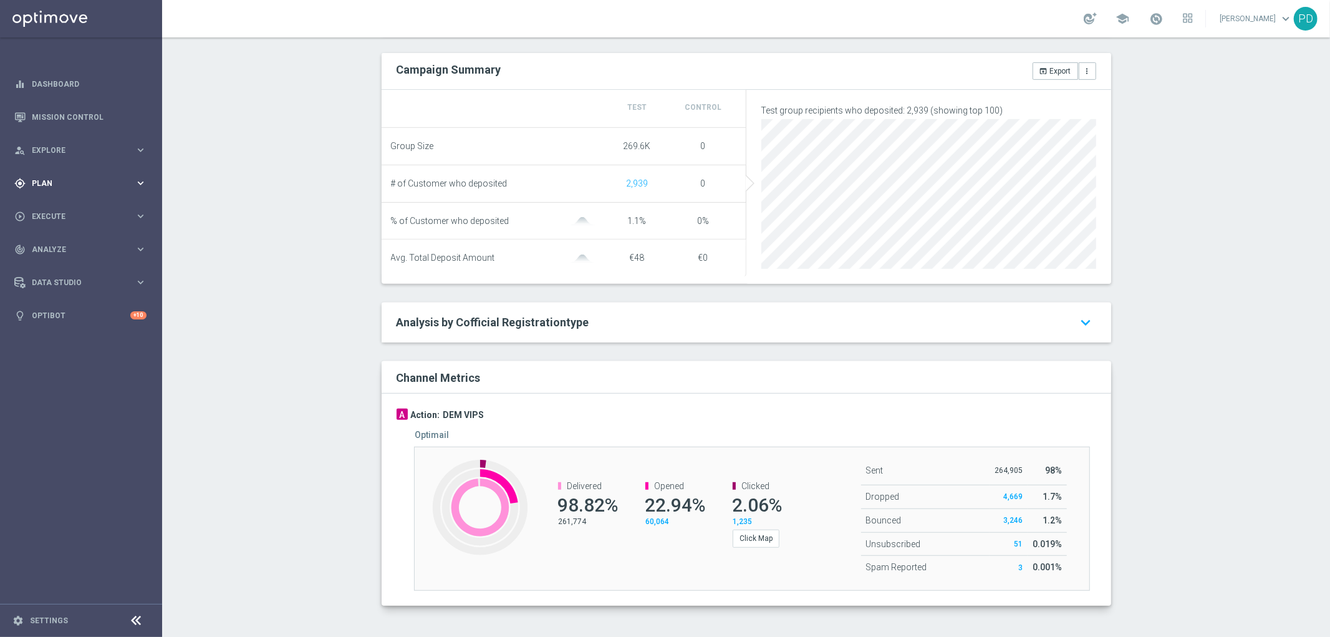
click at [132, 185] on span "Plan" at bounding box center [83, 183] width 103 height 7
click at [94, 246] on span "Templates" at bounding box center [77, 246] width 89 height 7
click at [96, 258] on div "Optimail" at bounding box center [100, 265] width 122 height 19
click at [70, 262] on link "Optimail" at bounding box center [84, 265] width 91 height 10
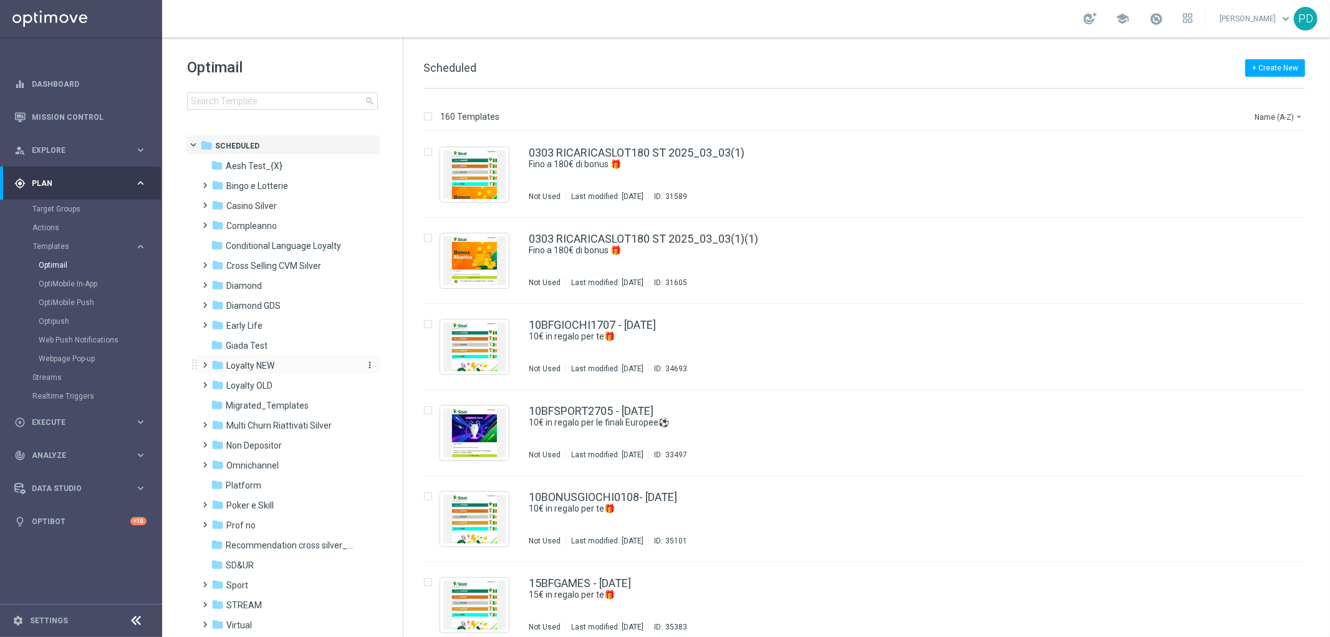
click at [273, 362] on span "Loyalty NEW" at bounding box center [250, 365] width 48 height 11
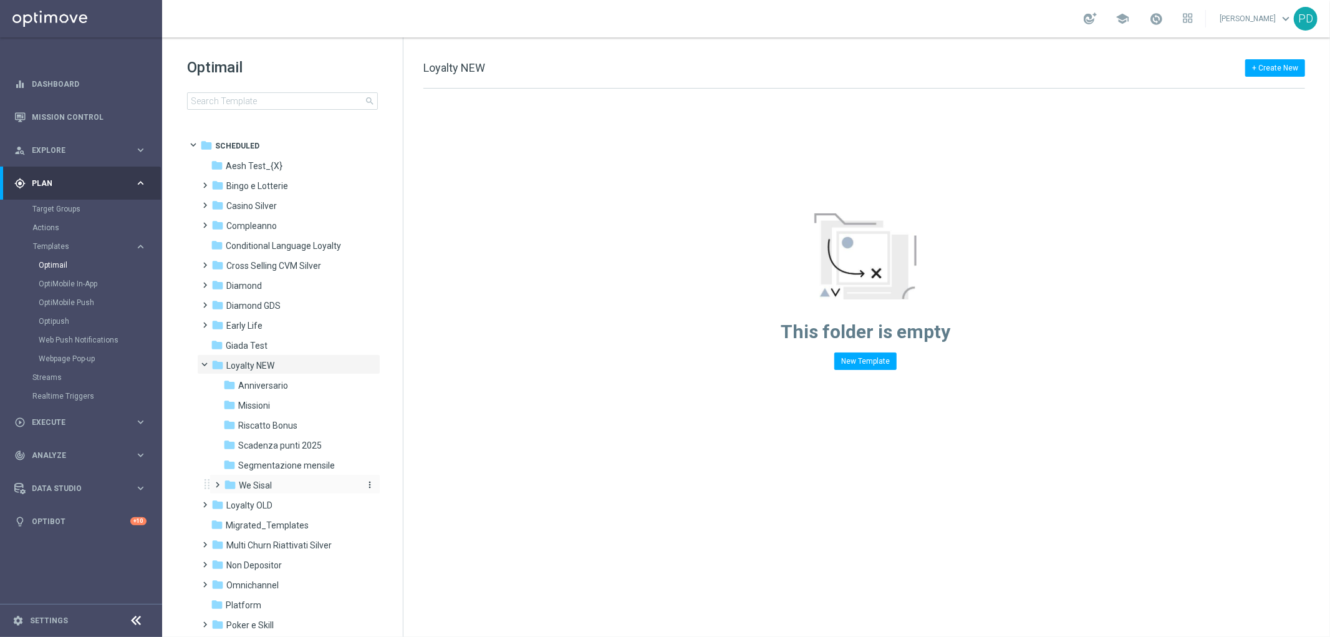
click at [279, 481] on div "folder We Sisal" at bounding box center [290, 485] width 133 height 14
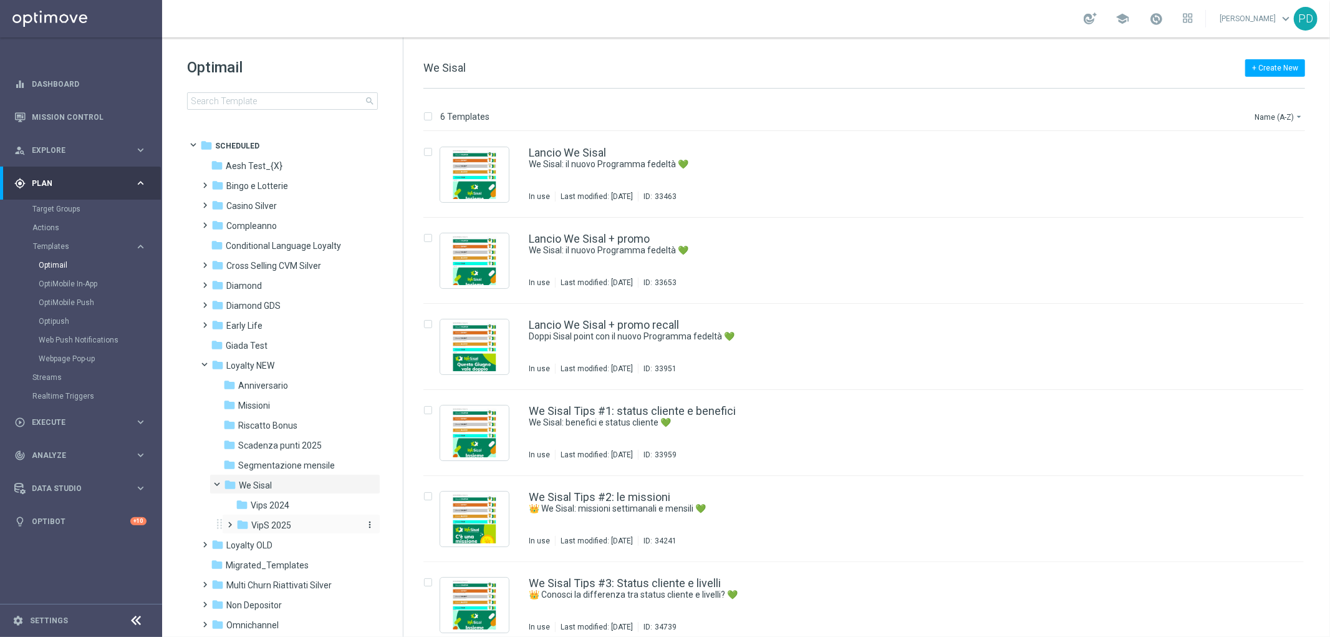
click at [291, 519] on div "folder VipS 2025" at bounding box center [297, 525] width 122 height 14
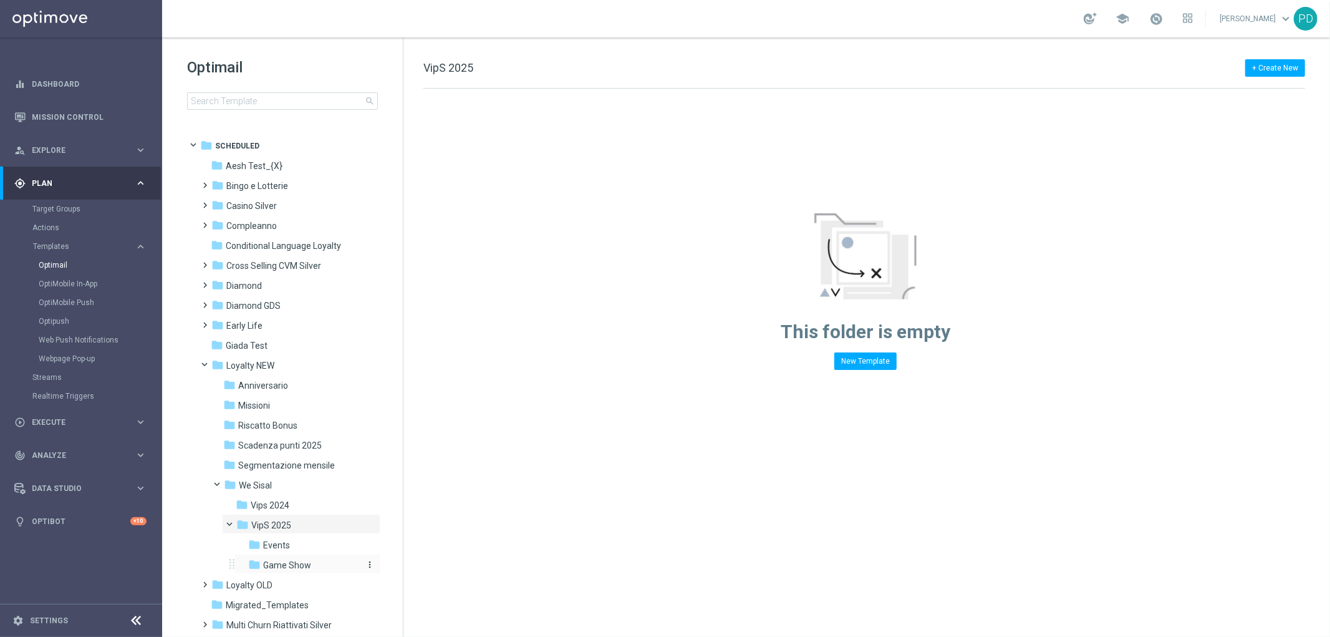
click at [285, 564] on span "Game Show" at bounding box center [287, 564] width 48 height 11
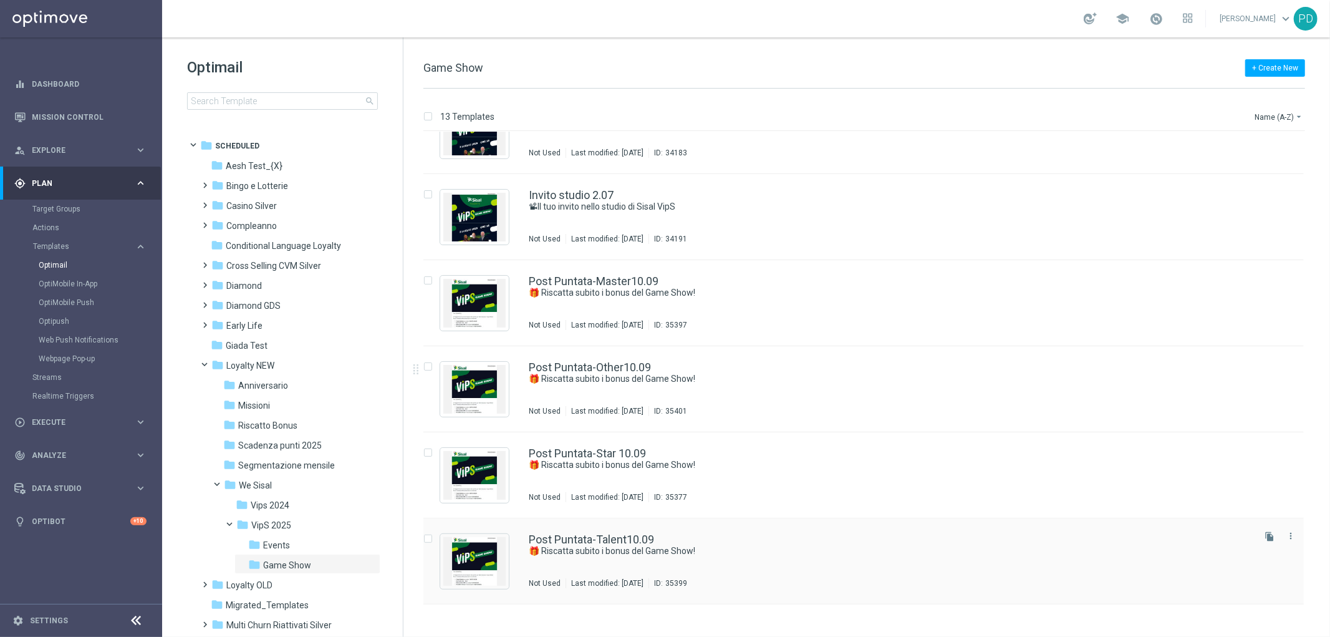
scroll to position [613, 0]
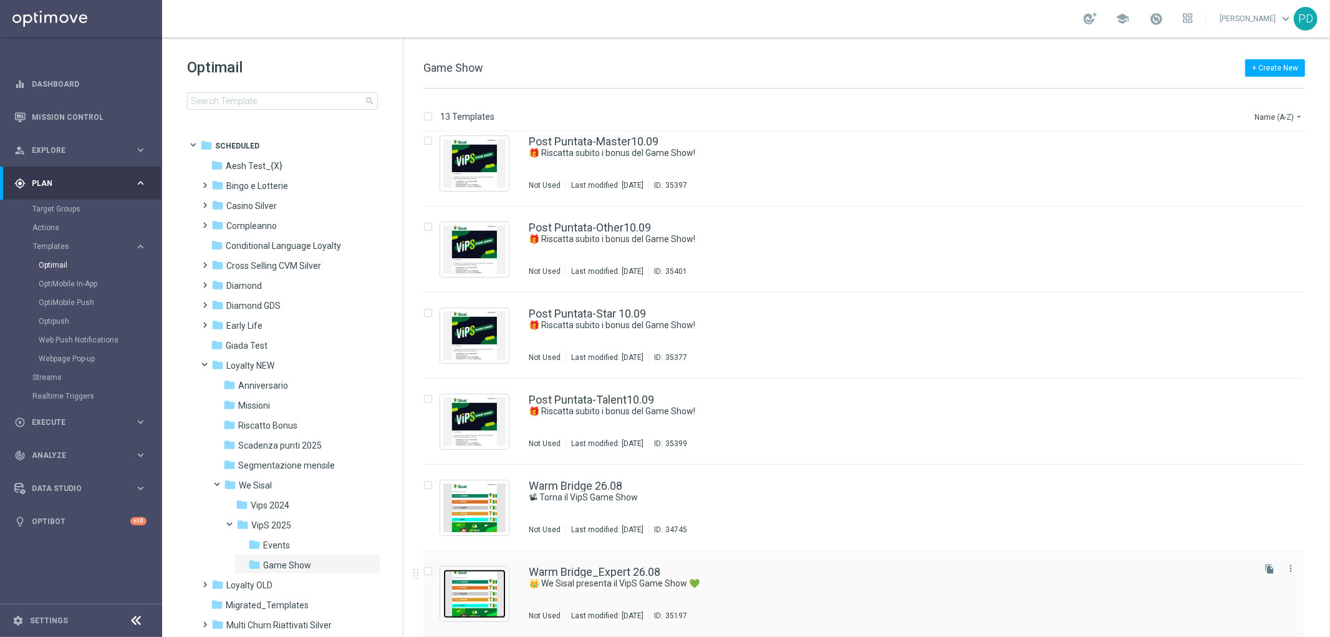
click at [489, 589] on img "Press SPACE to select this row." at bounding box center [474, 593] width 62 height 49
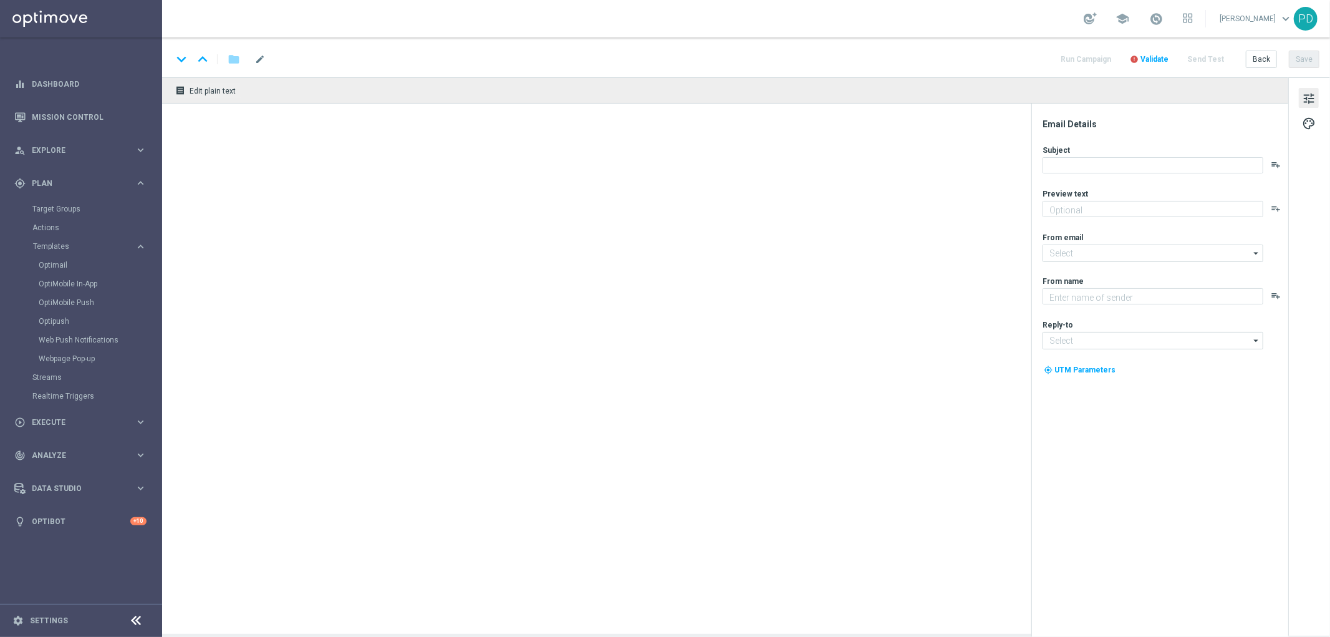
type textarea "Scopri l’intrattenimento esclusivo in live streaming📽"
type input "[EMAIL_ADDRESS][DOMAIN_NAME]"
type textarea "Sisal"
type input "[EMAIL_ADDRESS][DOMAIN_NAME]"
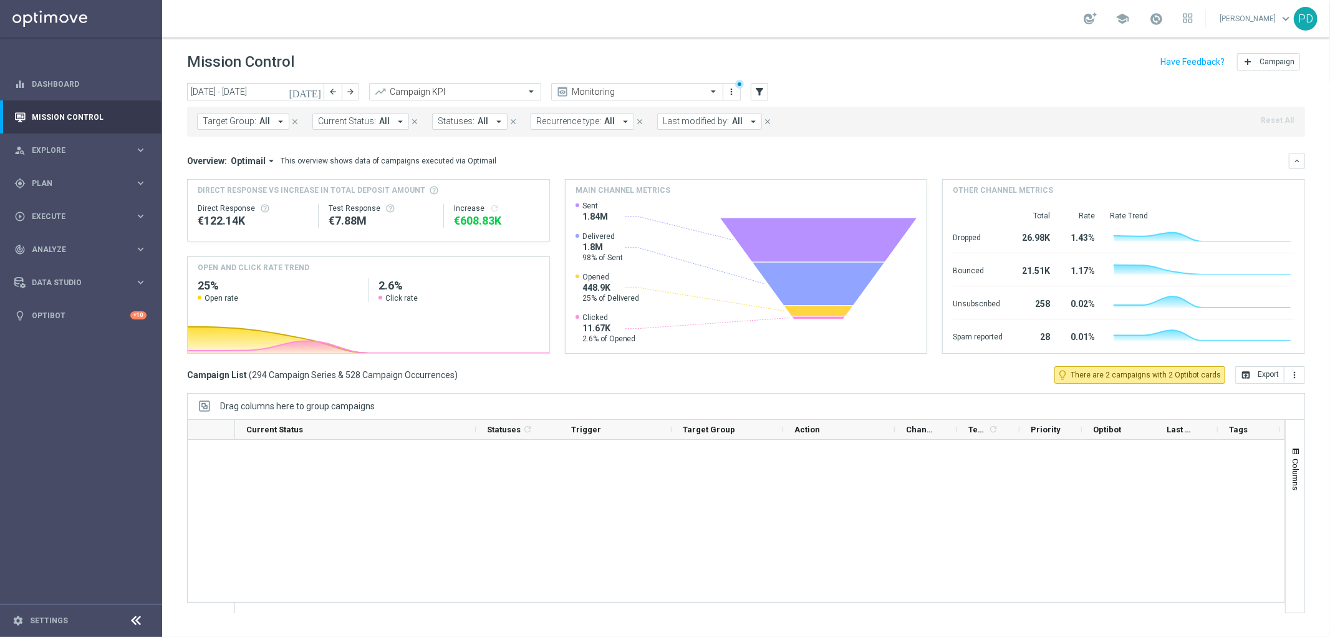
scroll to position [12600, 0]
